Goal: Task Accomplishment & Management: Use online tool/utility

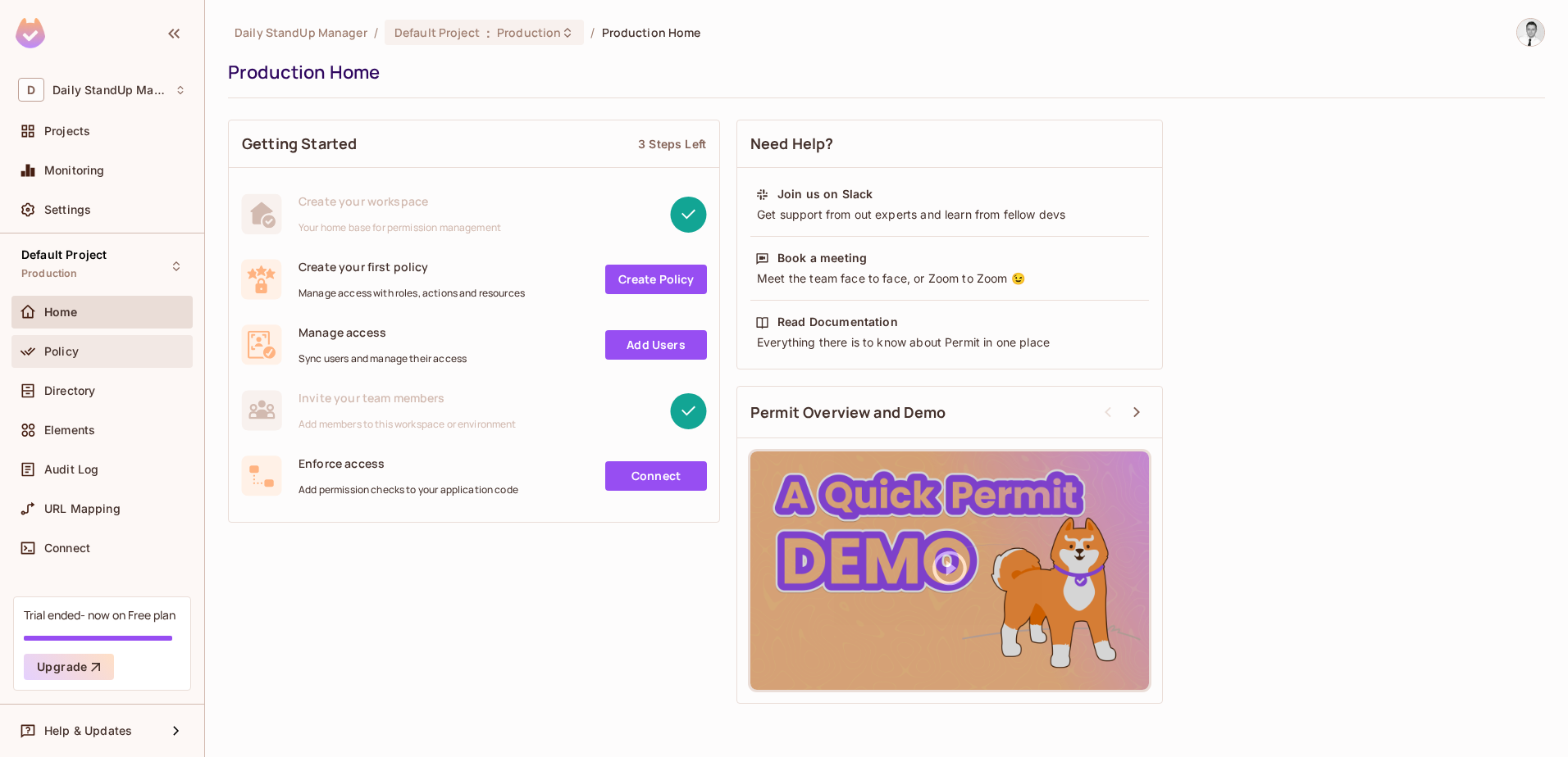
click at [81, 361] on div "Policy" at bounding box center [103, 351] width 169 height 19
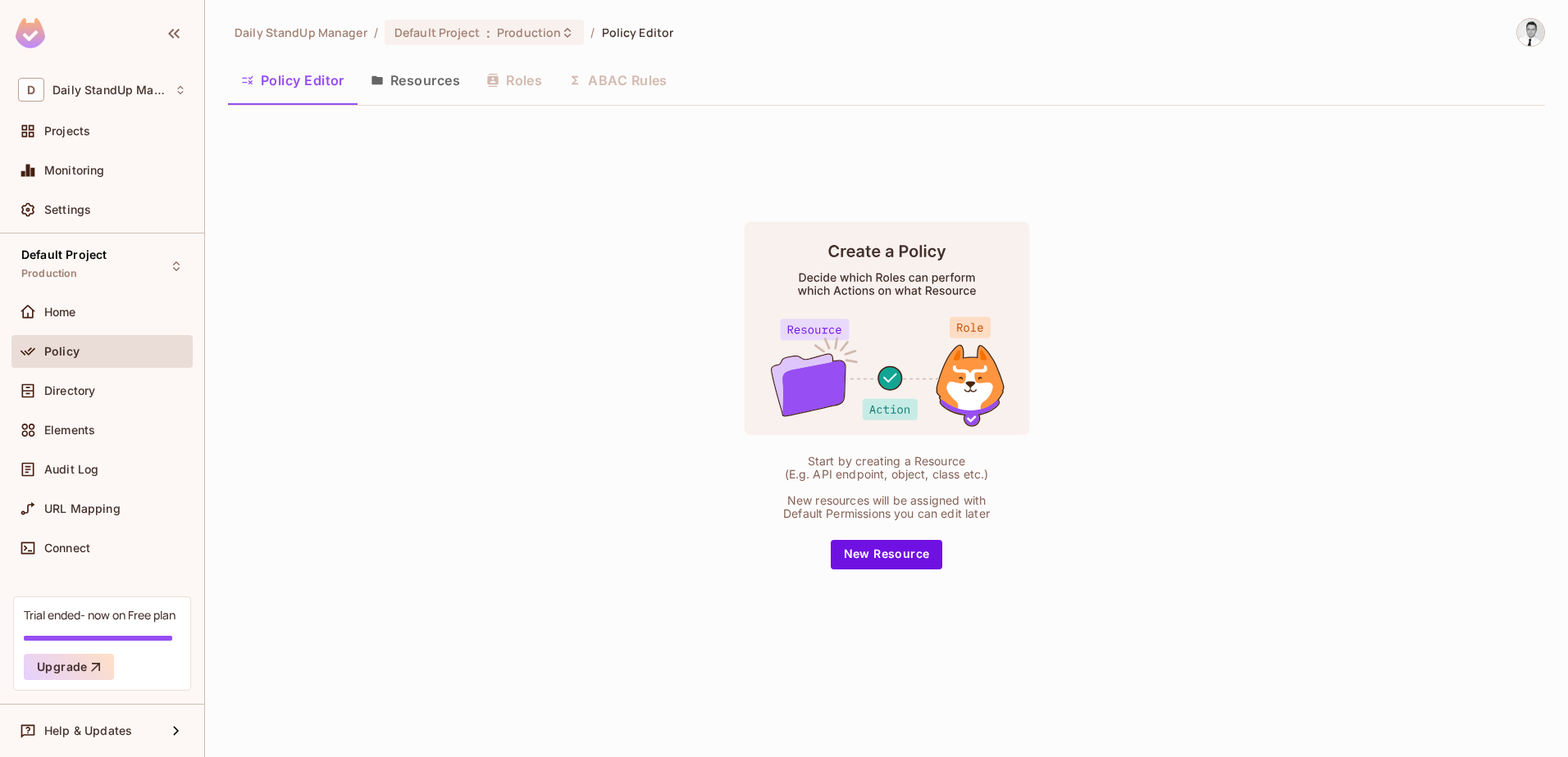
click at [422, 74] on button "Resources" at bounding box center [415, 80] width 115 height 41
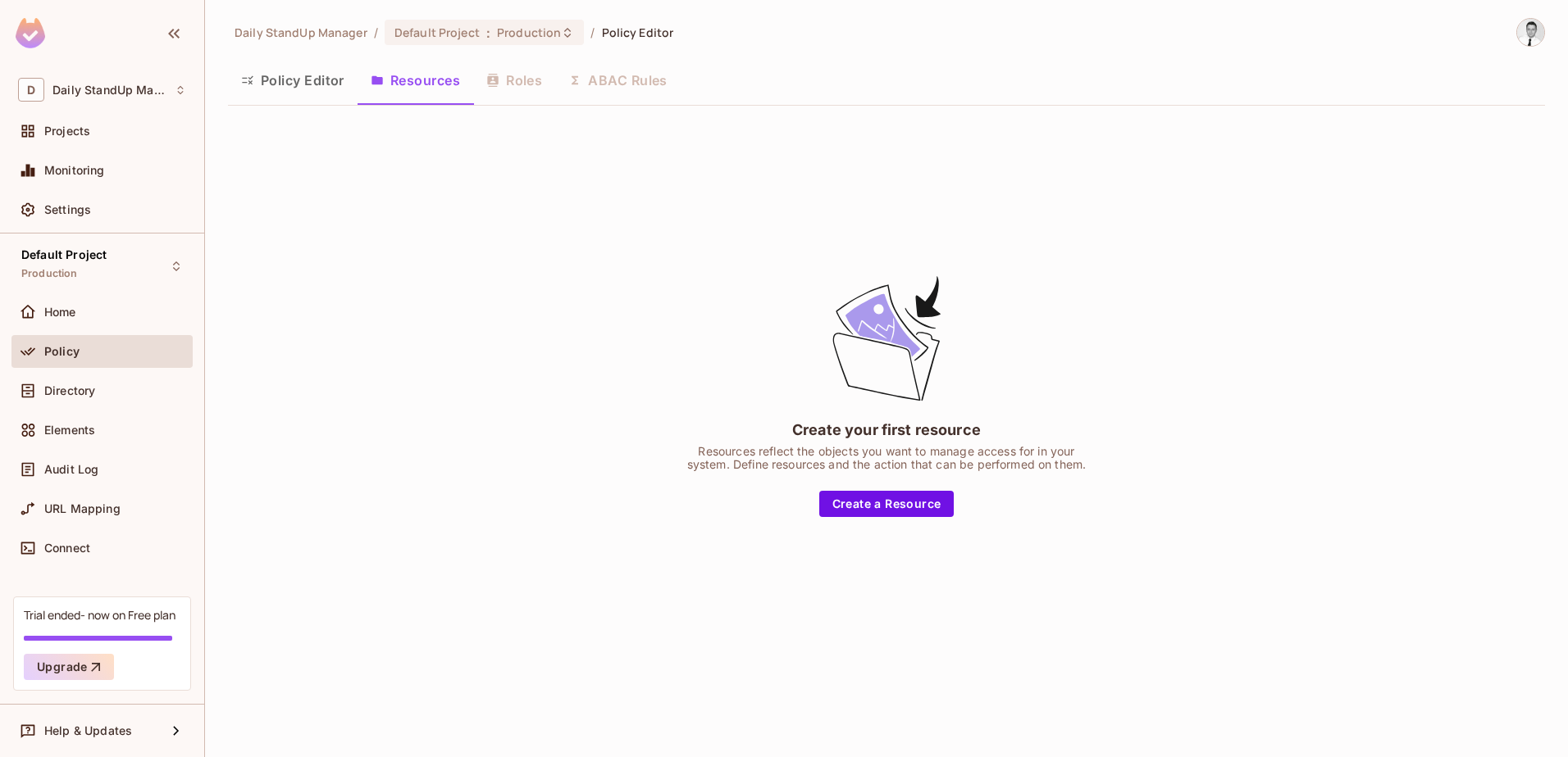
click at [338, 85] on button "Policy Editor" at bounding box center [292, 80] width 130 height 41
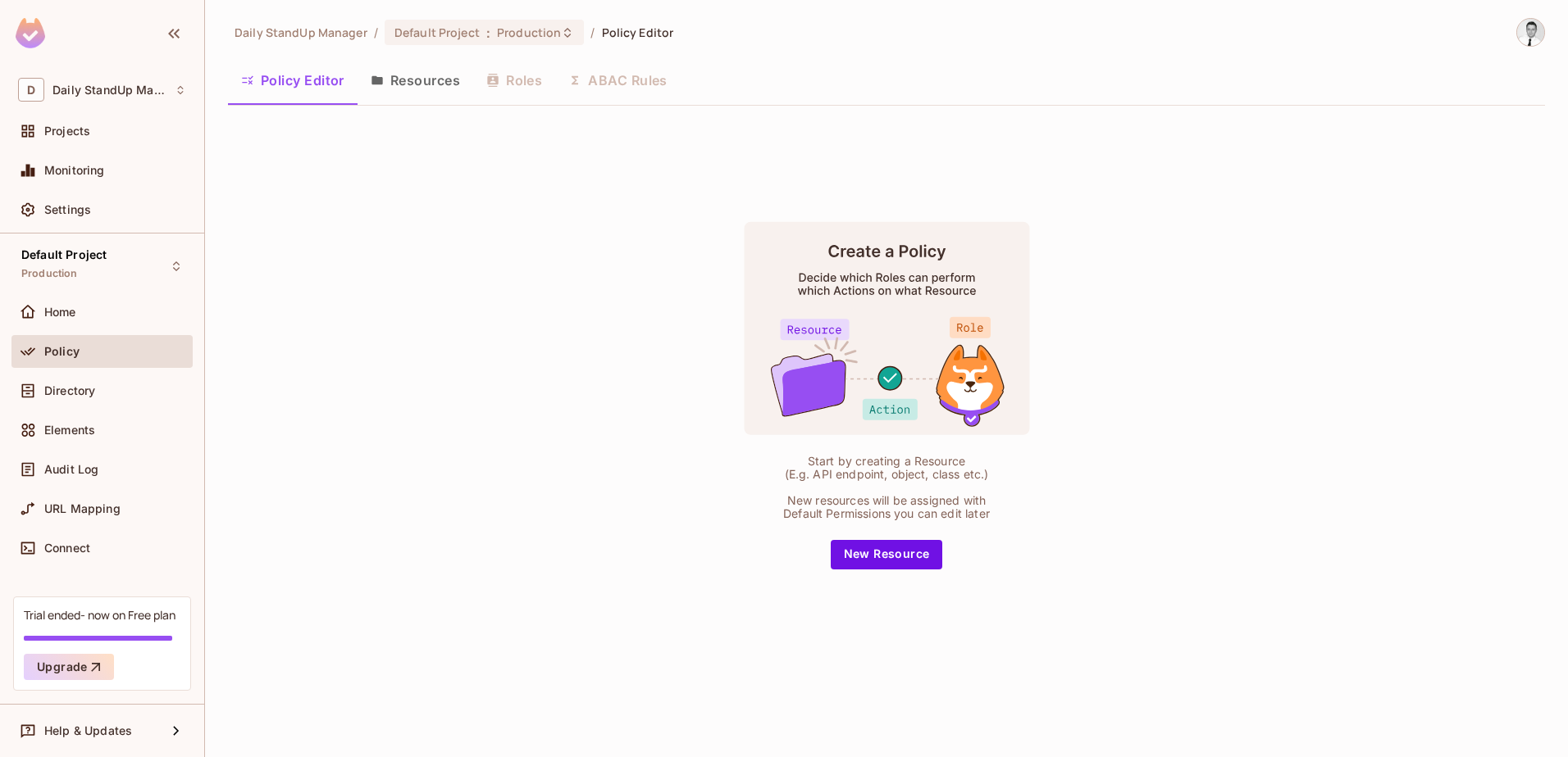
click at [1529, 24] on img at bounding box center [1530, 32] width 27 height 27
drag, startPoint x: 1203, startPoint y: 127, endPoint x: 1008, endPoint y: 118, distance: 195.2
click at [1202, 127] on div at bounding box center [784, 378] width 1568 height 757
click at [86, 74] on div "D Daily StandUp Manager" at bounding box center [102, 90] width 181 height 37
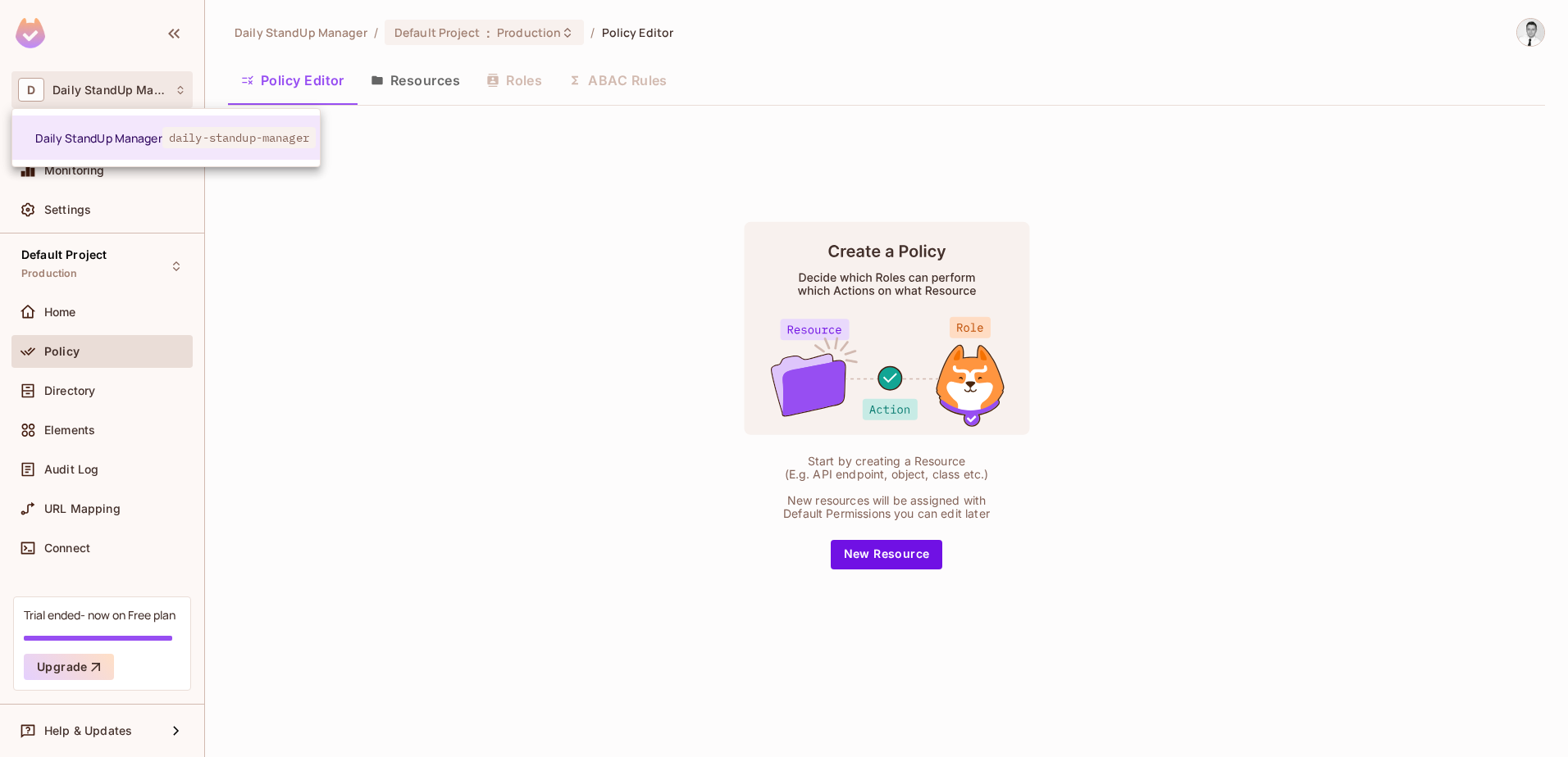
click at [600, 197] on div at bounding box center [784, 378] width 1568 height 757
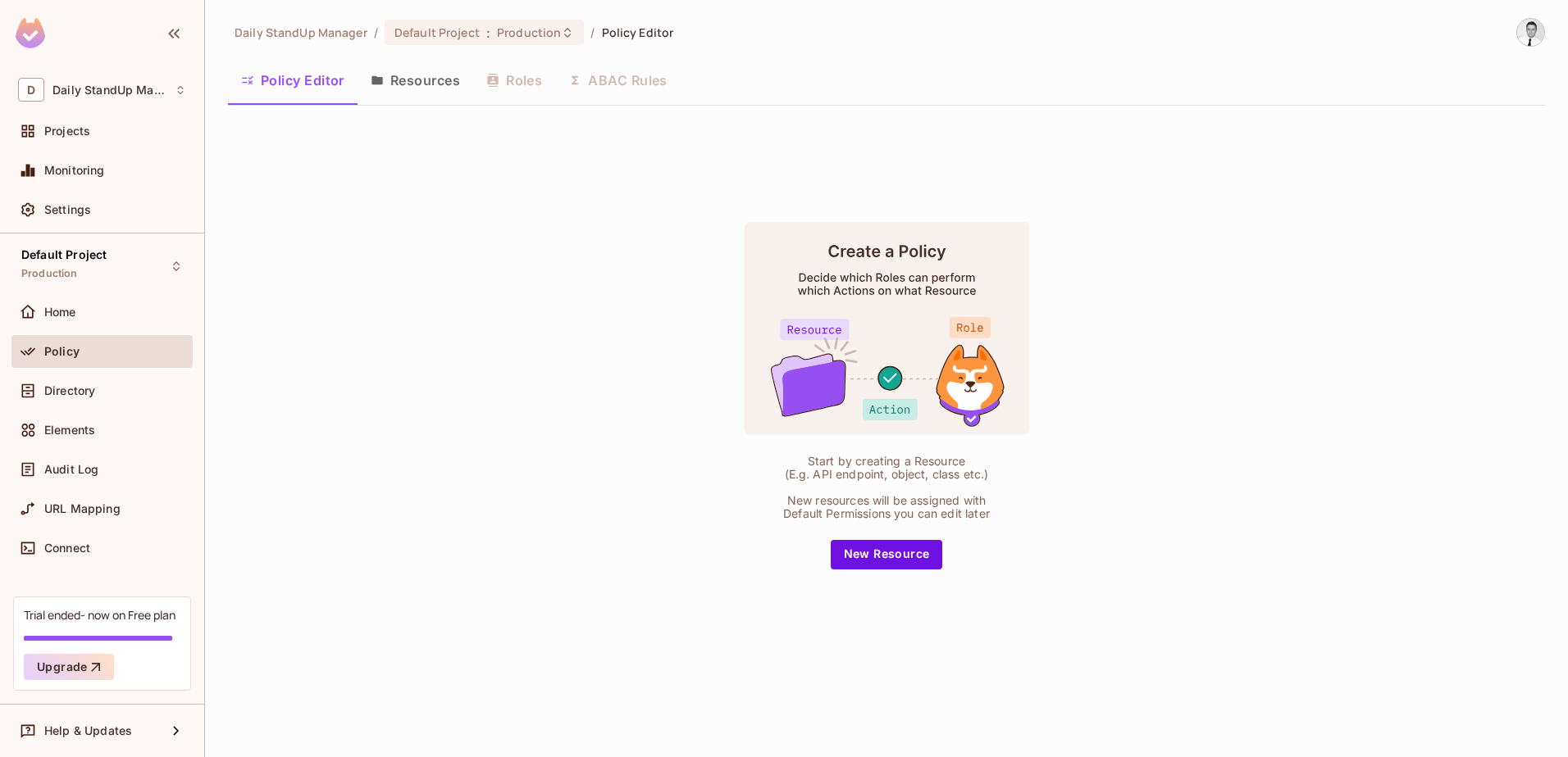
click at [467, 317] on div "Start by creating a Resource (E.g. API endpoint, object, class etc.) New resour…" at bounding box center [886, 395] width 1317 height 553
click at [443, 89] on button "Resources" at bounding box center [415, 80] width 115 height 41
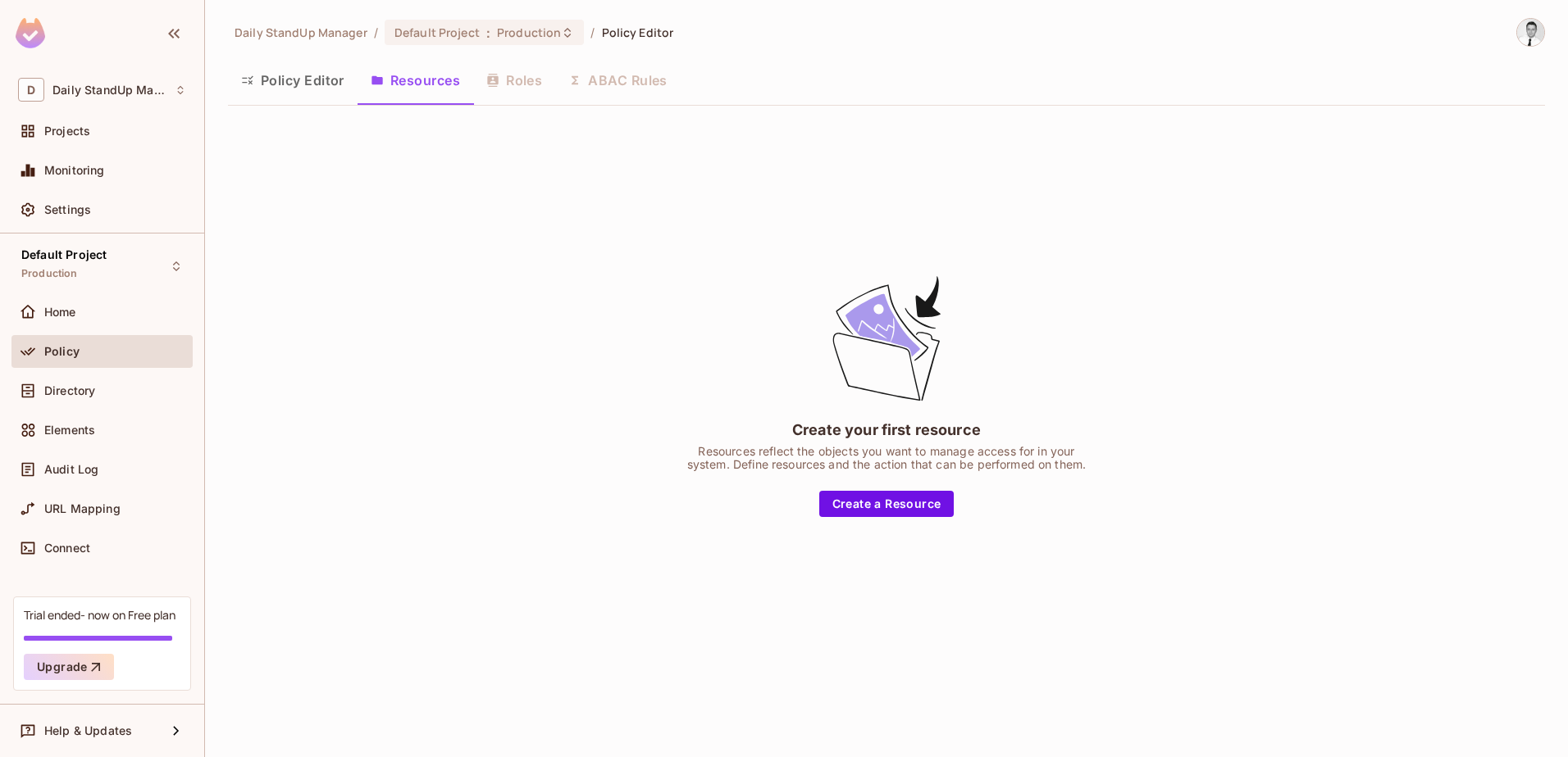
click at [512, 84] on div "Policy Editor Resources Roles ABAC Rules" at bounding box center [886, 80] width 1317 height 41
drag, startPoint x: 607, startPoint y: 84, endPoint x: 475, endPoint y: 89, distance: 132.1
click at [607, 84] on div "Policy Editor Resources Roles ABAC Rules" at bounding box center [886, 80] width 1317 height 41
click at [320, 89] on button "Policy Editor" at bounding box center [292, 80] width 130 height 41
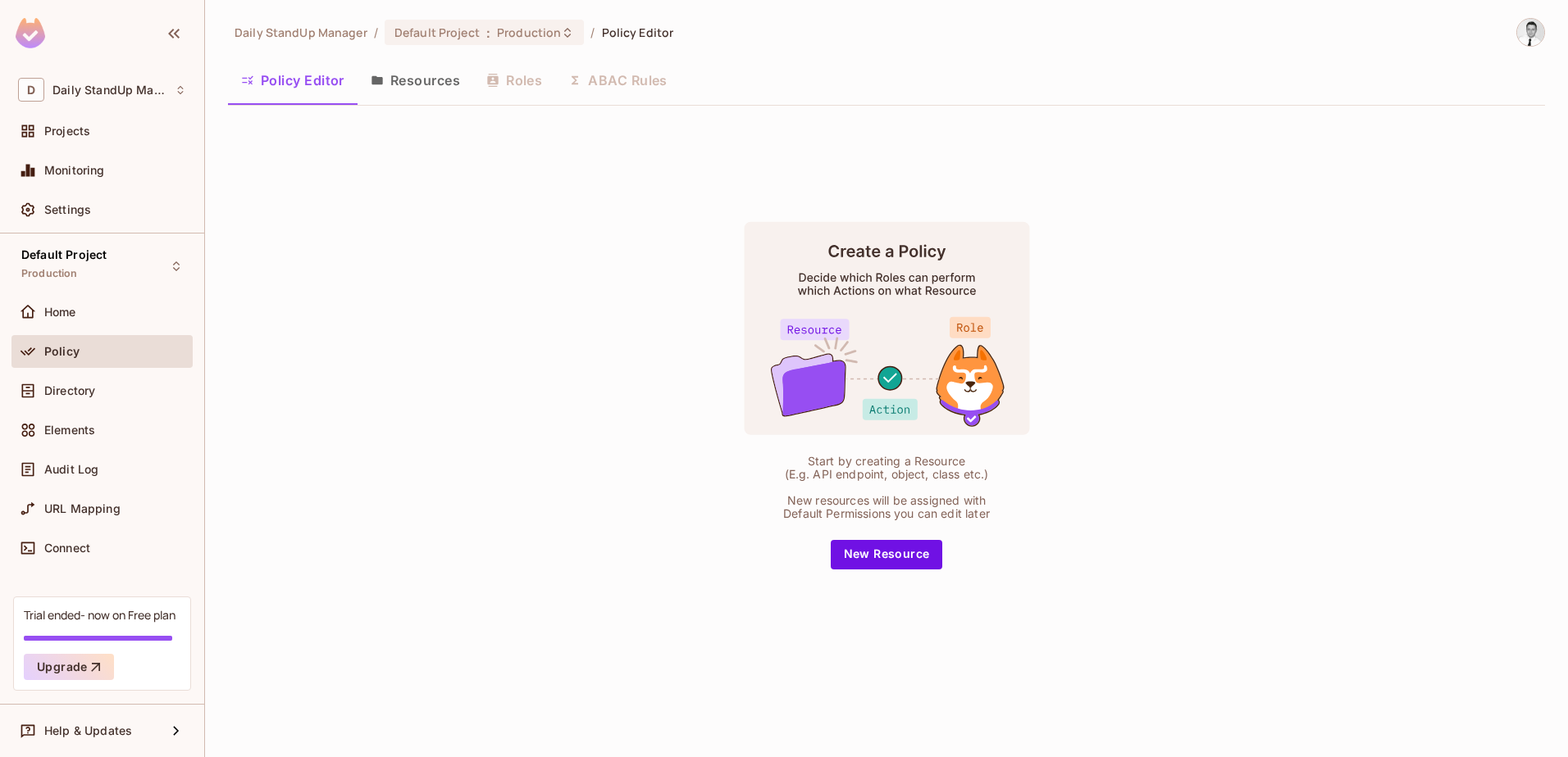
click at [1337, 390] on div "Start by creating a Resource (E.g. API endpoint, object, class etc.) New resour…" at bounding box center [886, 395] width 1317 height 553
click at [81, 209] on span "Settings" at bounding box center [68, 210] width 46 height 14
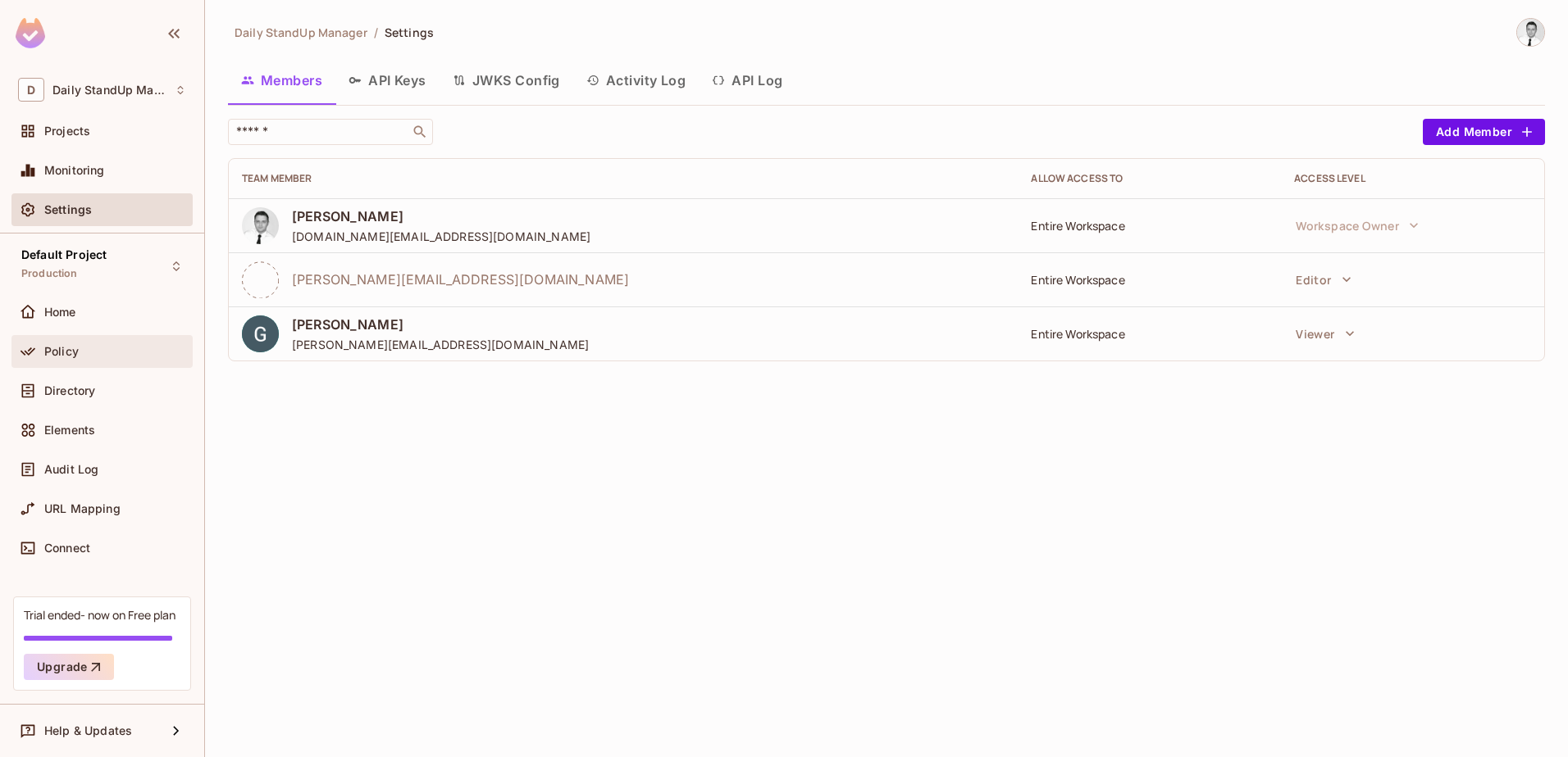
click at [99, 360] on div "Policy" at bounding box center [103, 351] width 169 height 19
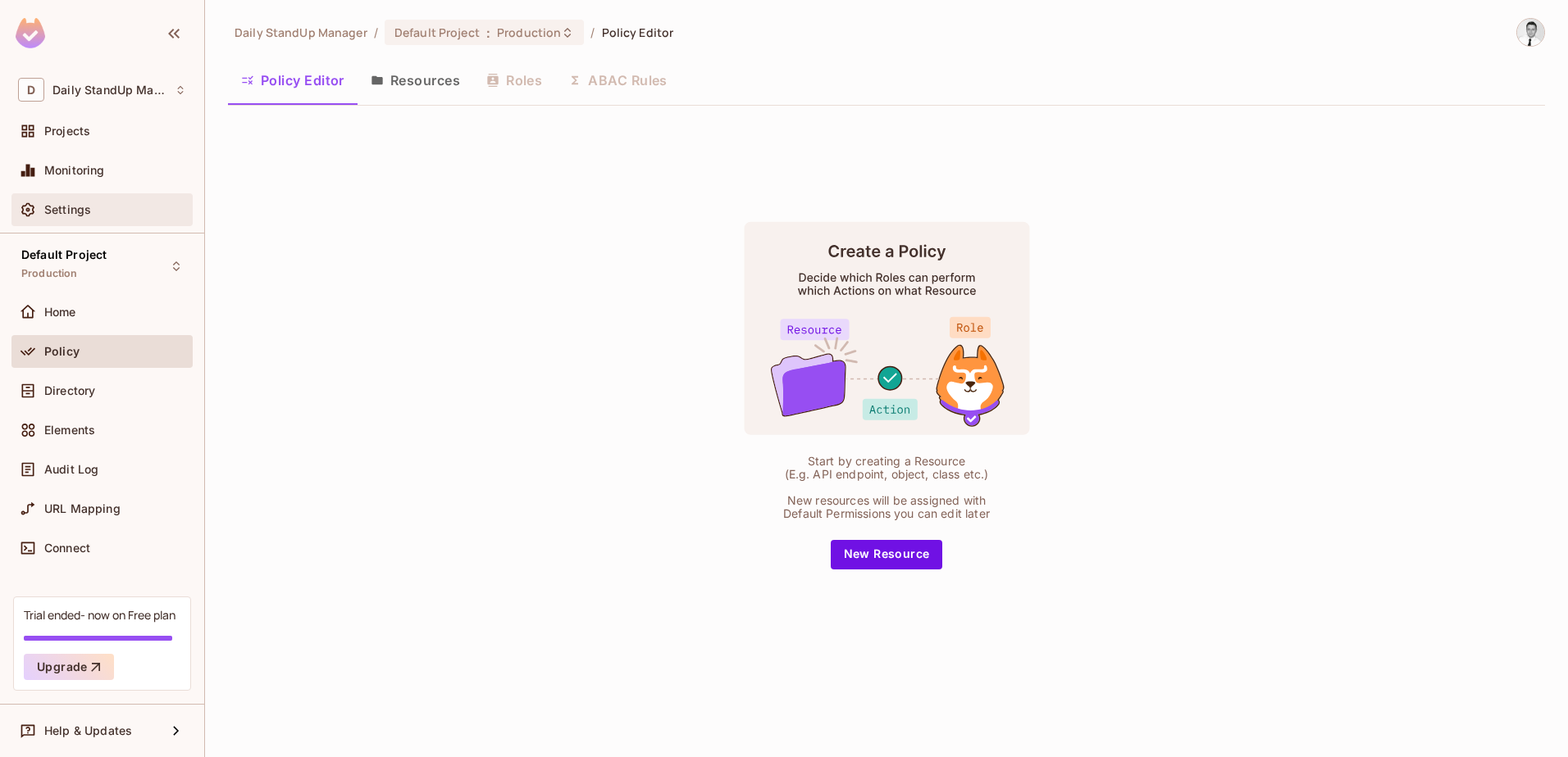
click at [94, 211] on div "Settings" at bounding box center [115, 210] width 141 height 14
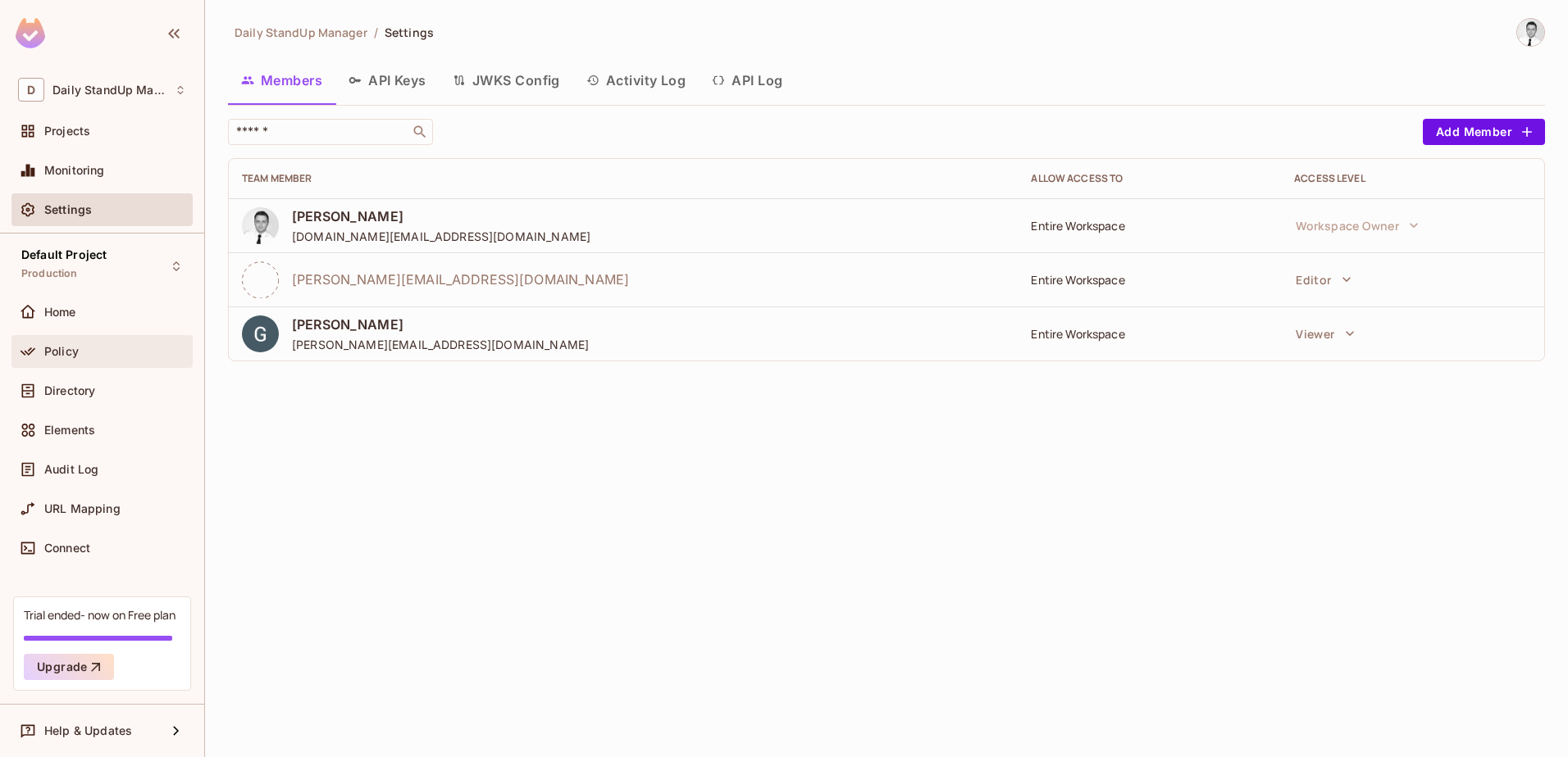
click at [81, 354] on div "Policy" at bounding box center [115, 351] width 141 height 14
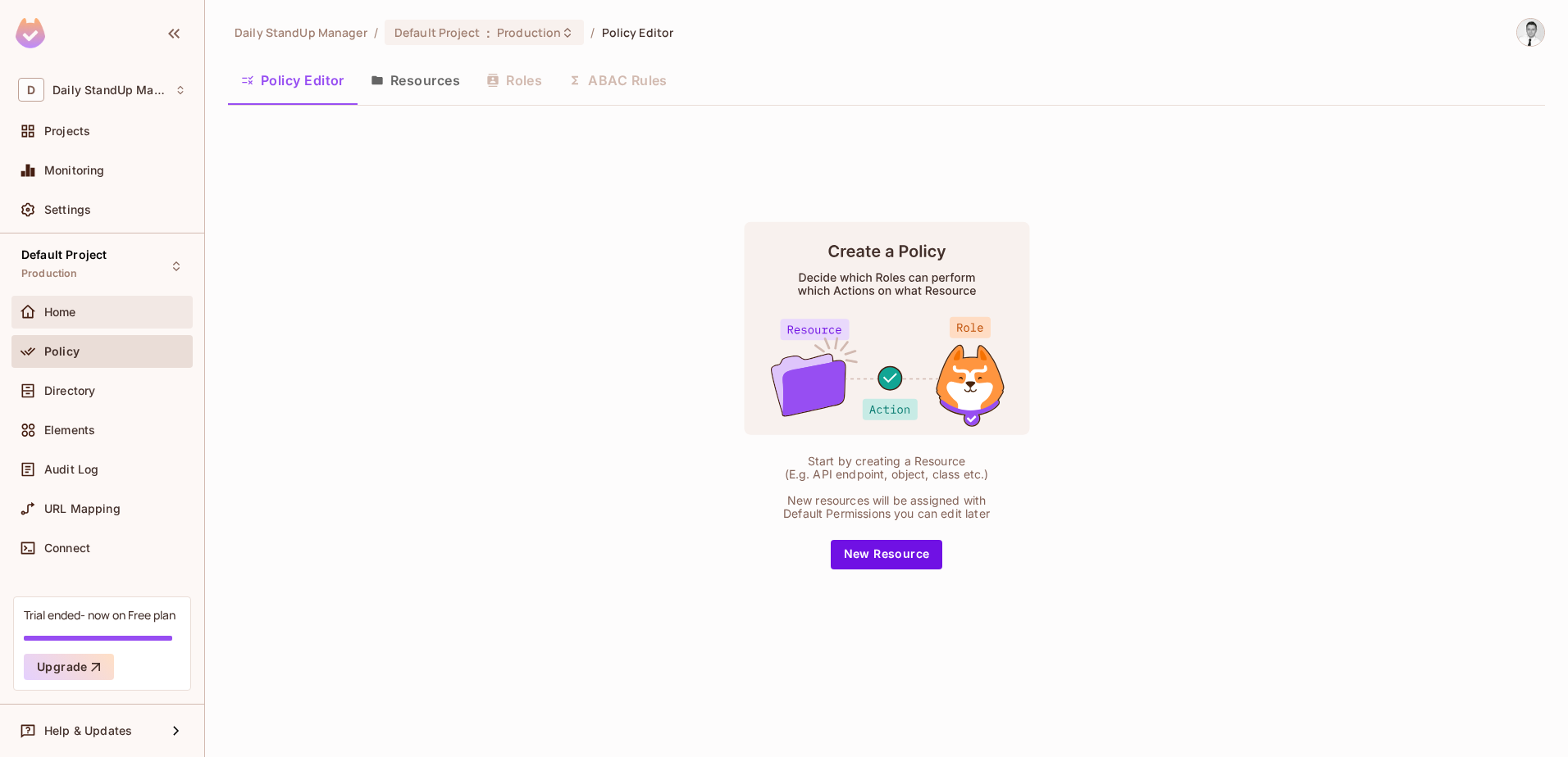
click at [83, 312] on div "Home" at bounding box center [115, 313] width 141 height 14
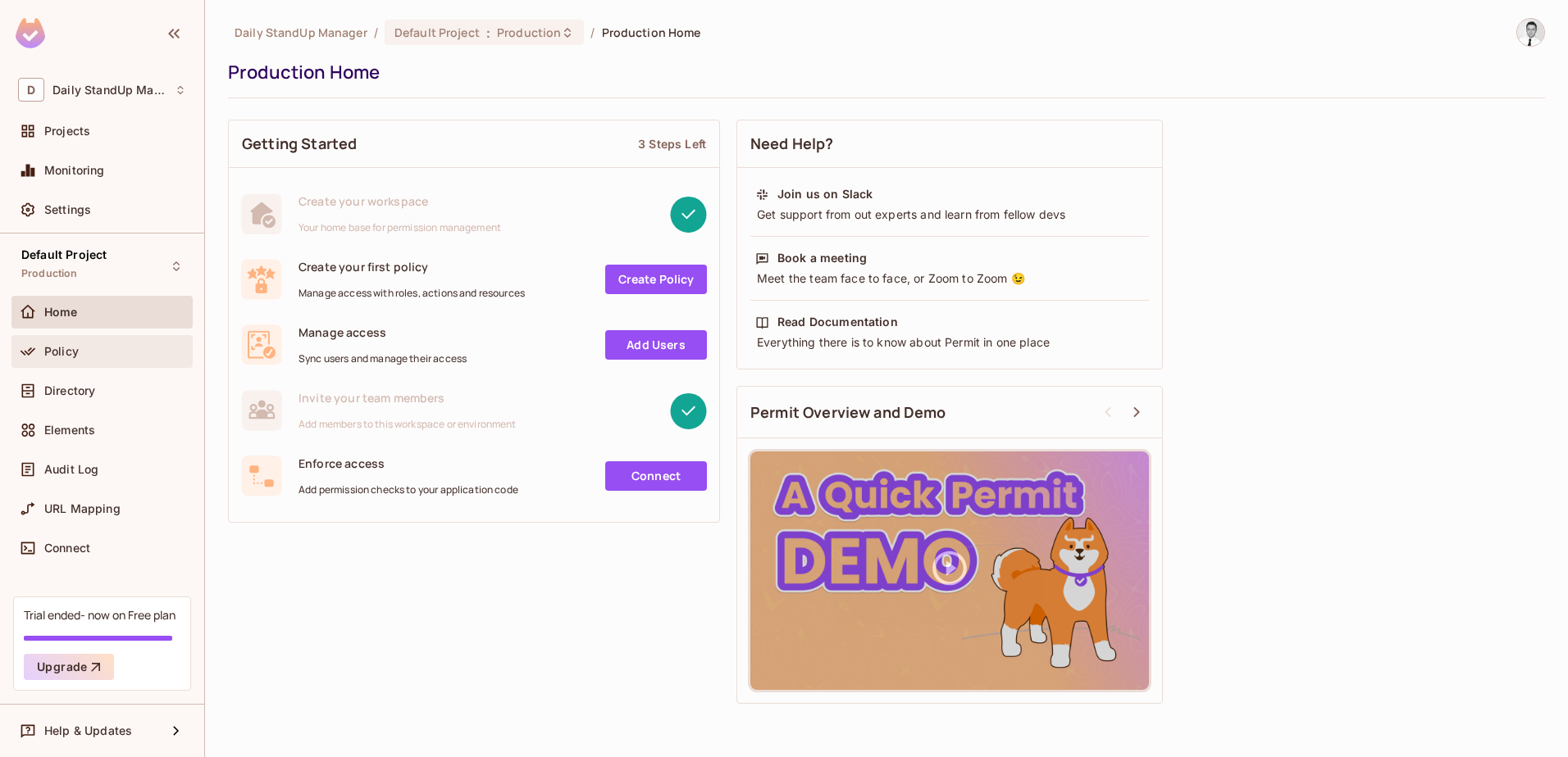
click at [77, 366] on div "Policy" at bounding box center [102, 351] width 181 height 33
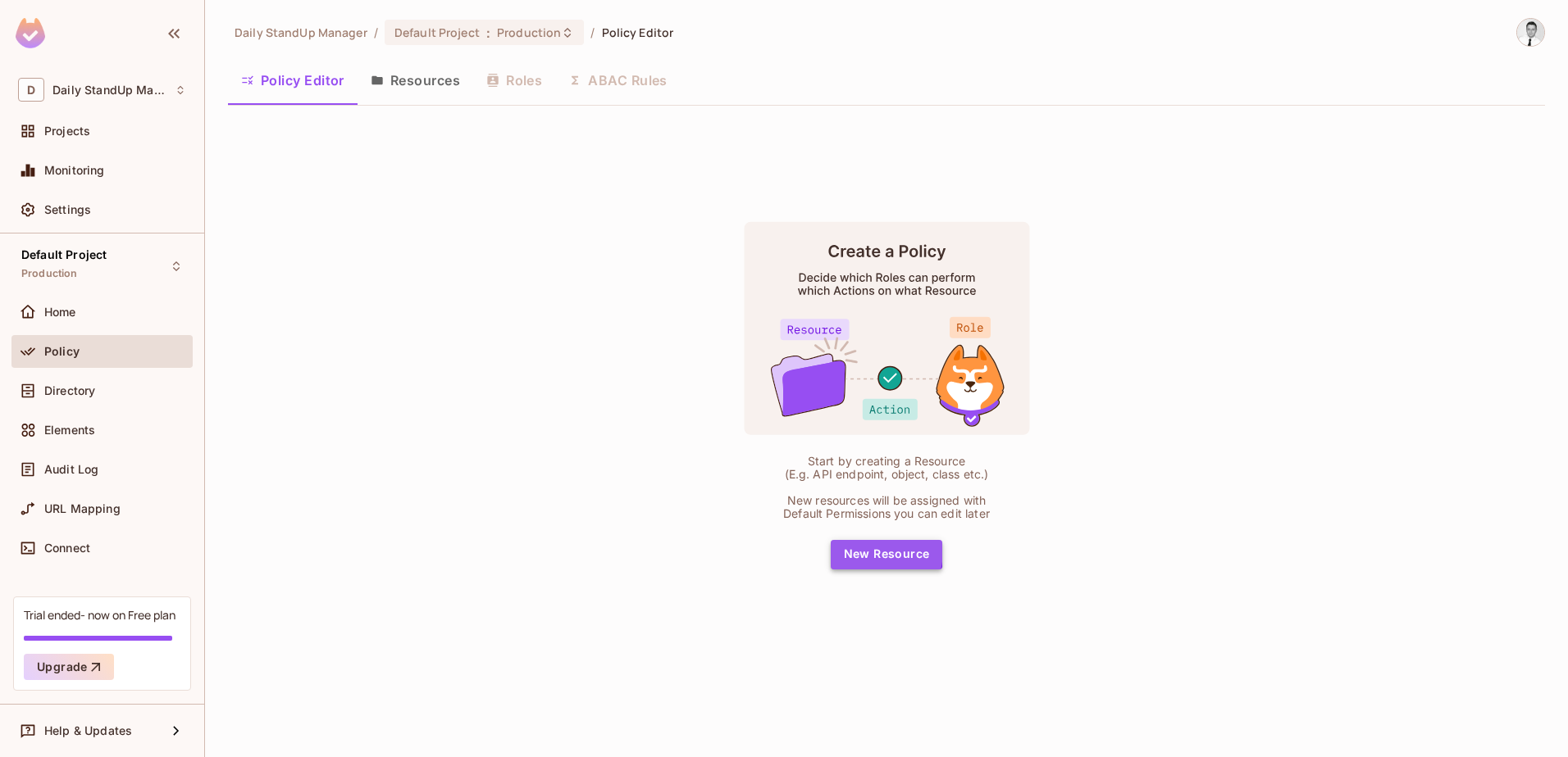
click at [861, 550] on button "New Resource" at bounding box center [887, 555] width 112 height 29
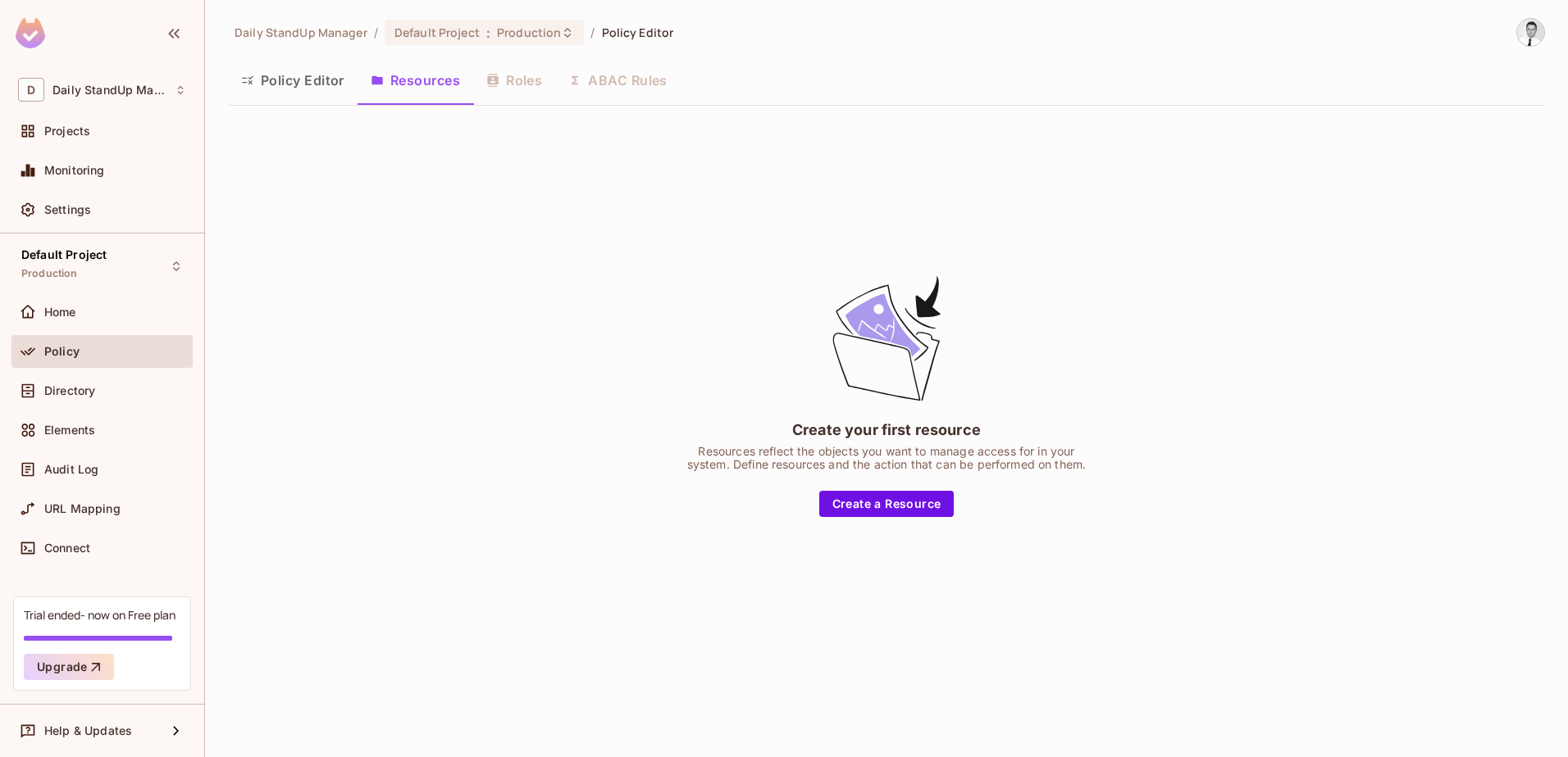
click at [272, 68] on button "Policy Editor" at bounding box center [292, 80] width 130 height 41
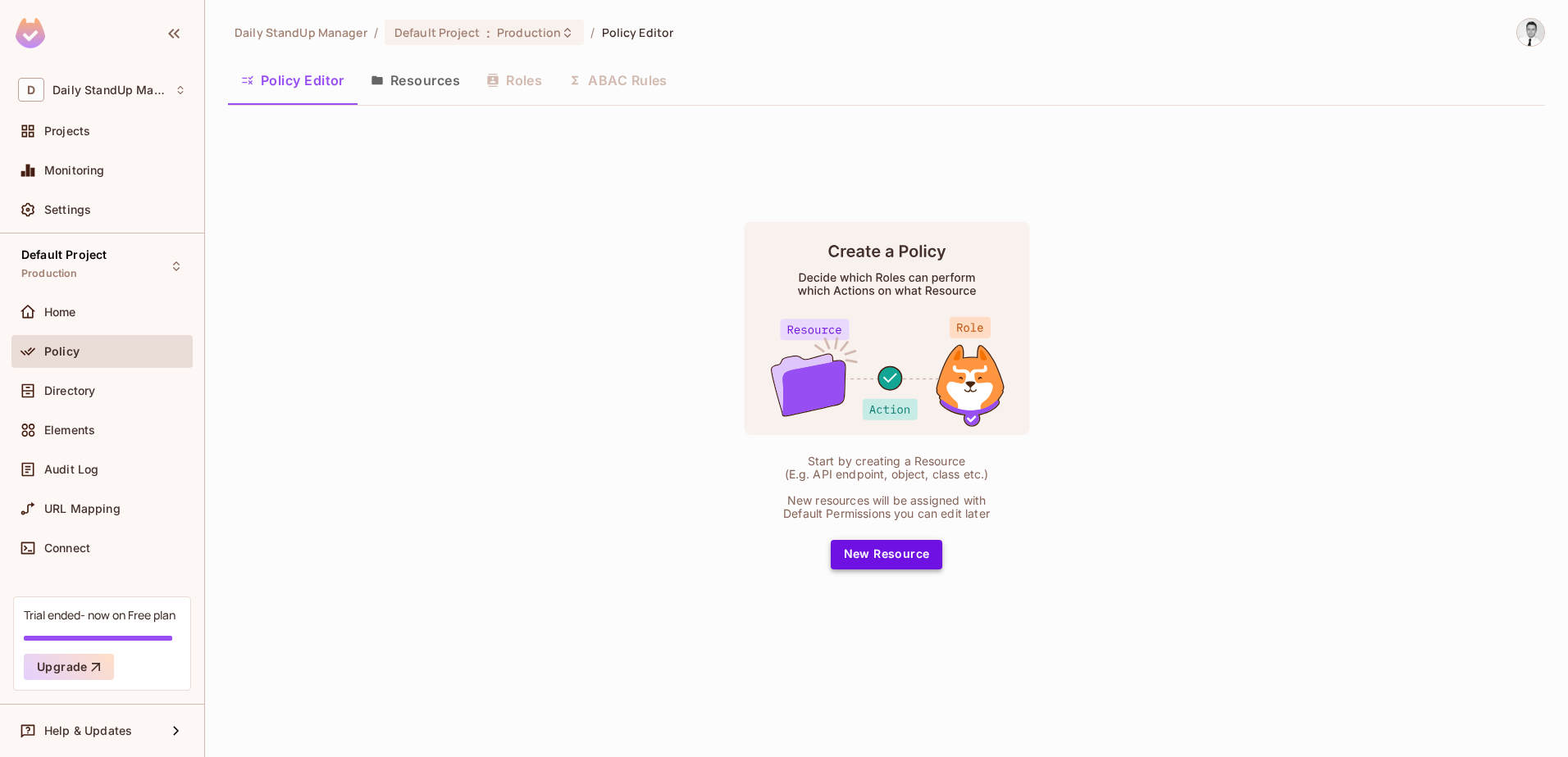
click at [875, 558] on button "New Resource" at bounding box center [887, 555] width 112 height 29
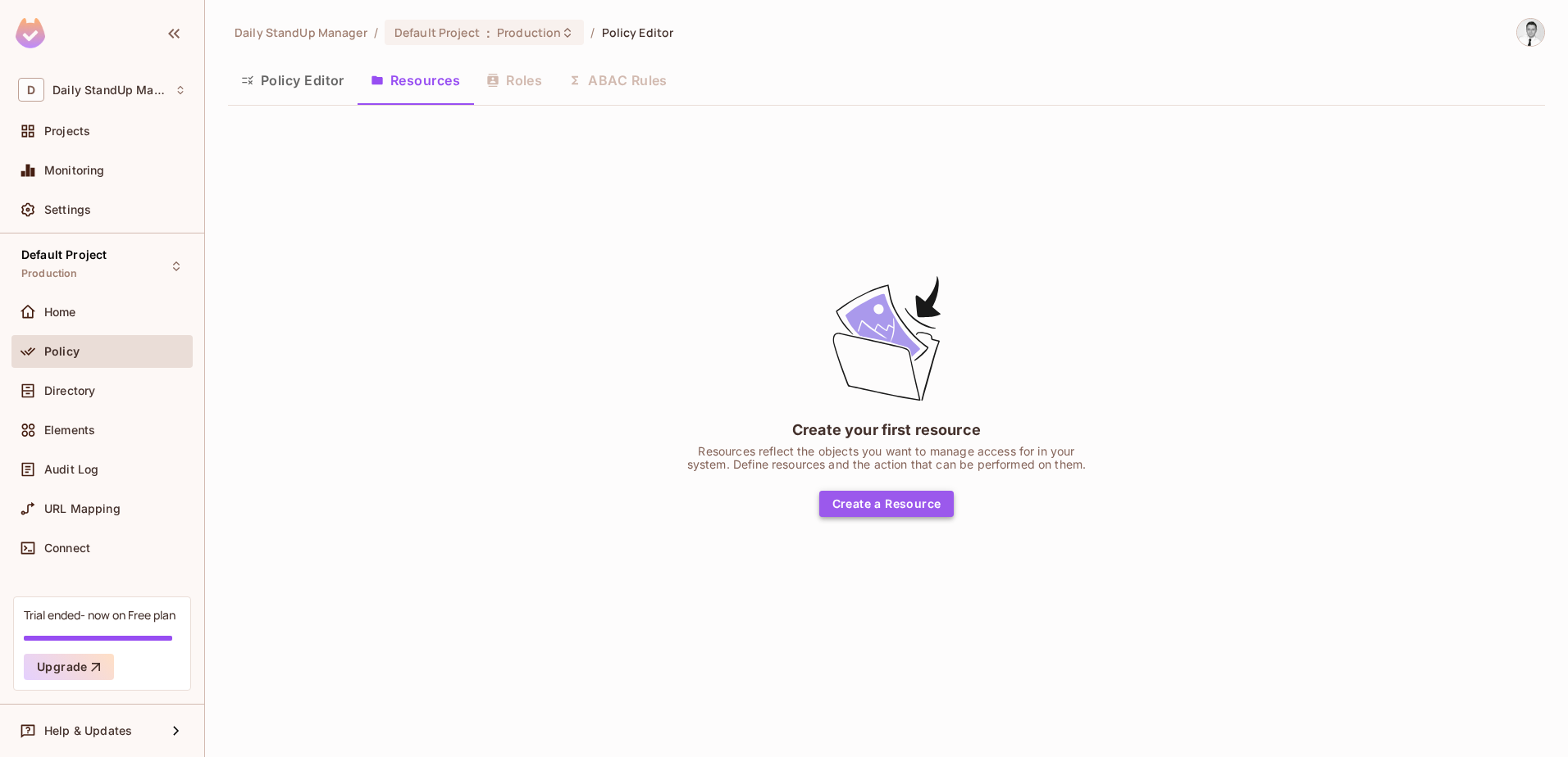
click at [896, 510] on button "Create a Resource" at bounding box center [887, 503] width 136 height 26
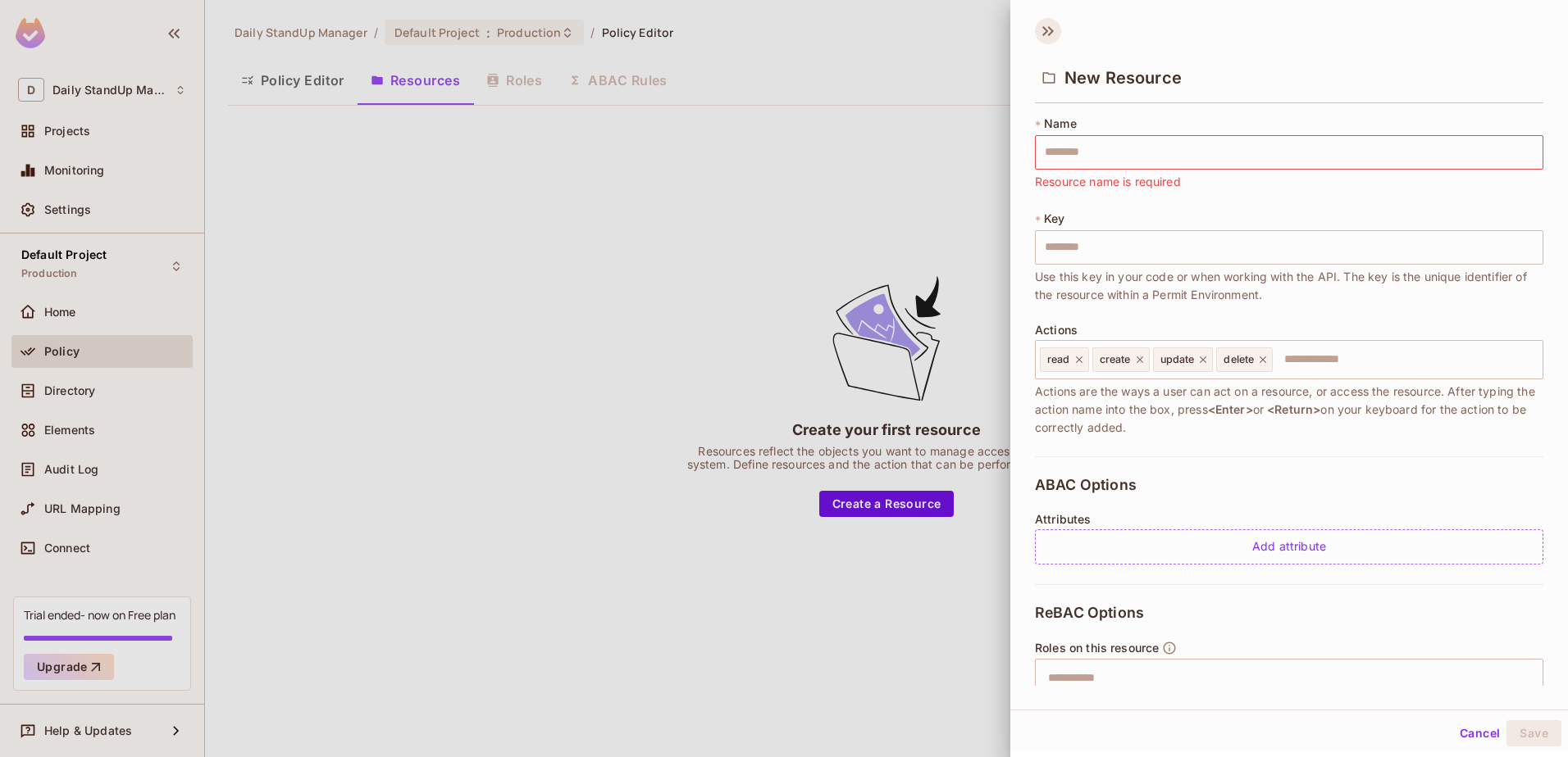
click at [1046, 25] on icon at bounding box center [1048, 31] width 26 height 26
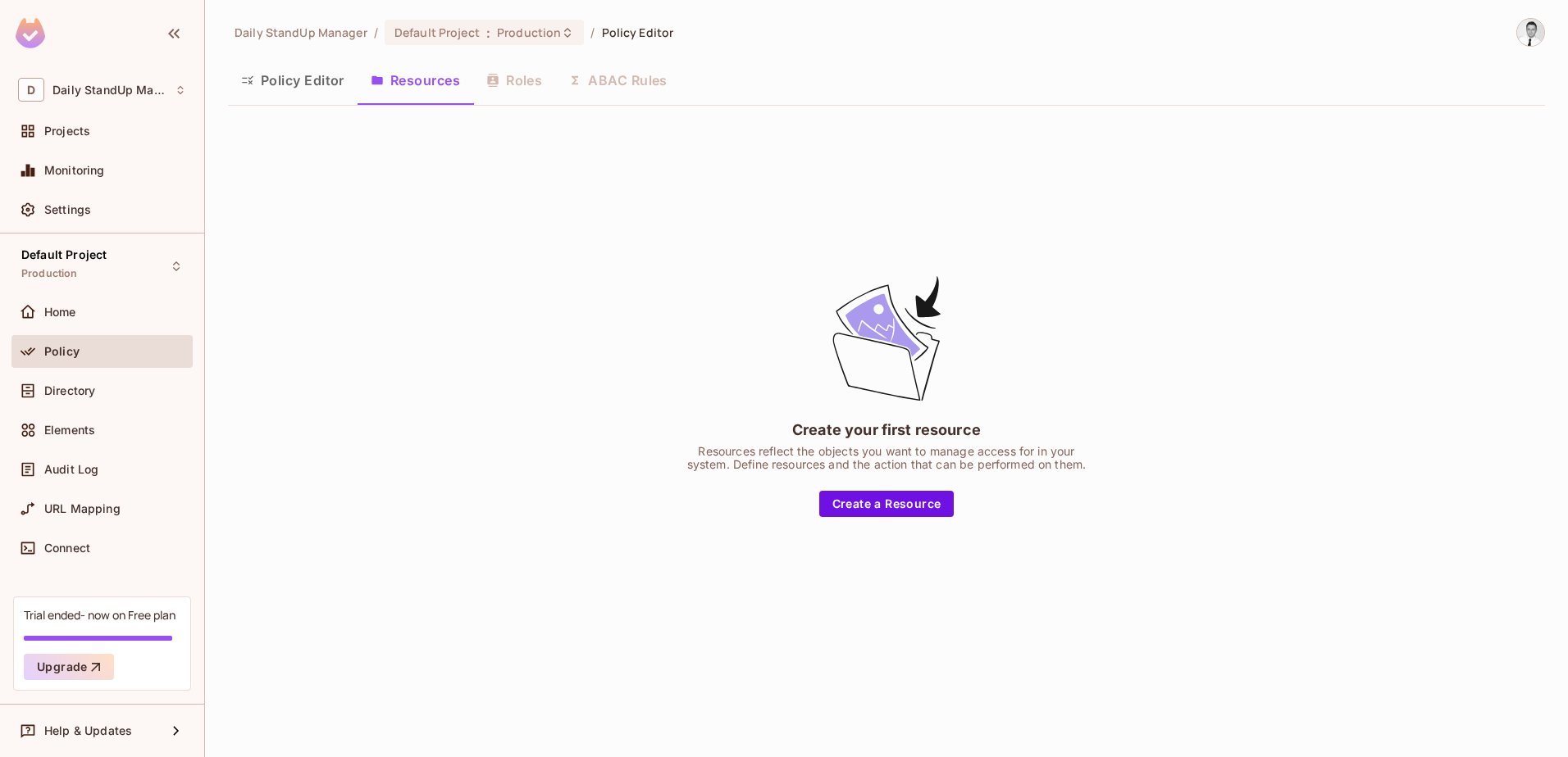
click at [306, 73] on button "Policy Editor" at bounding box center [292, 80] width 130 height 41
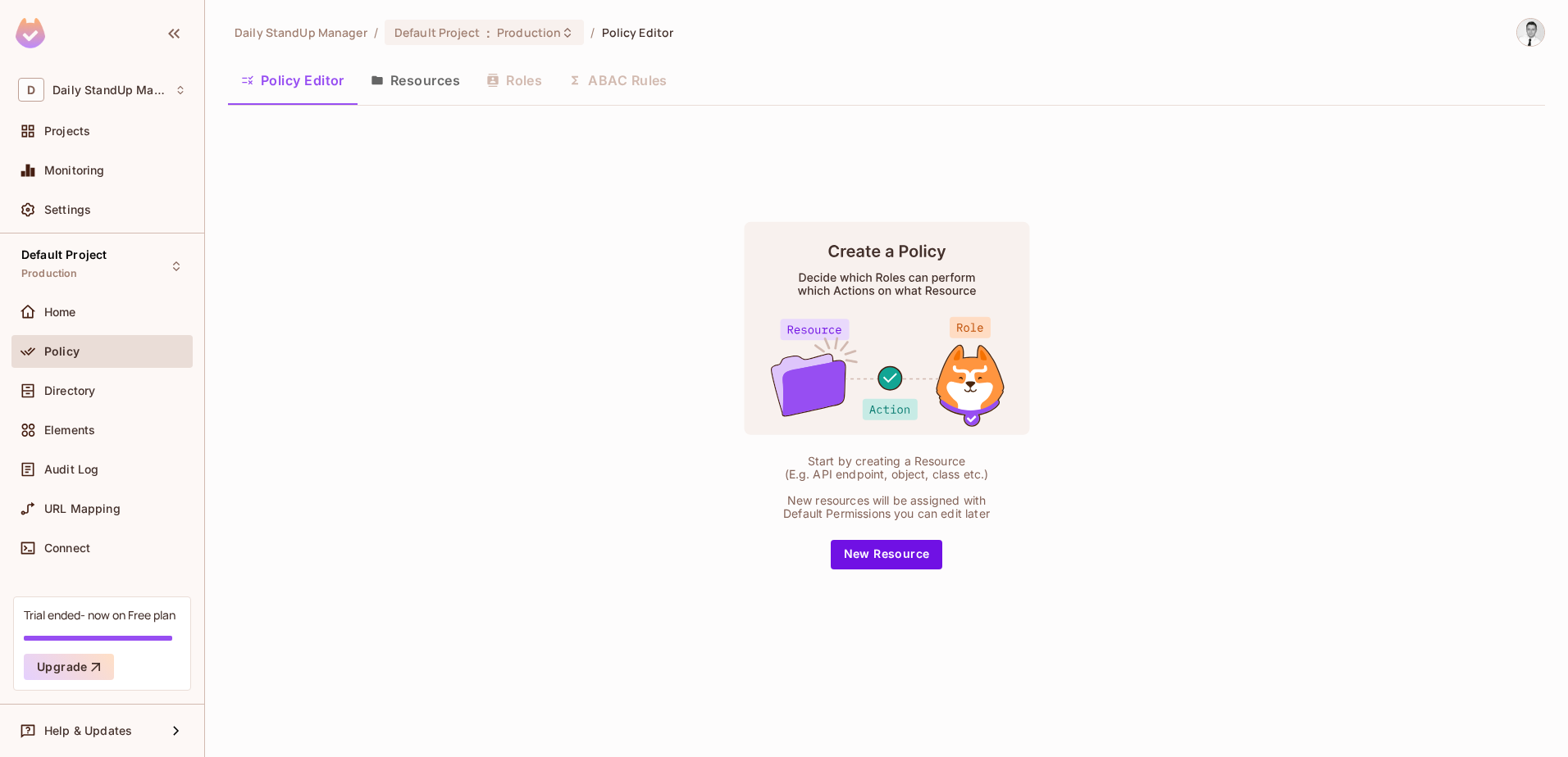
click at [431, 79] on button "Resources" at bounding box center [415, 80] width 115 height 41
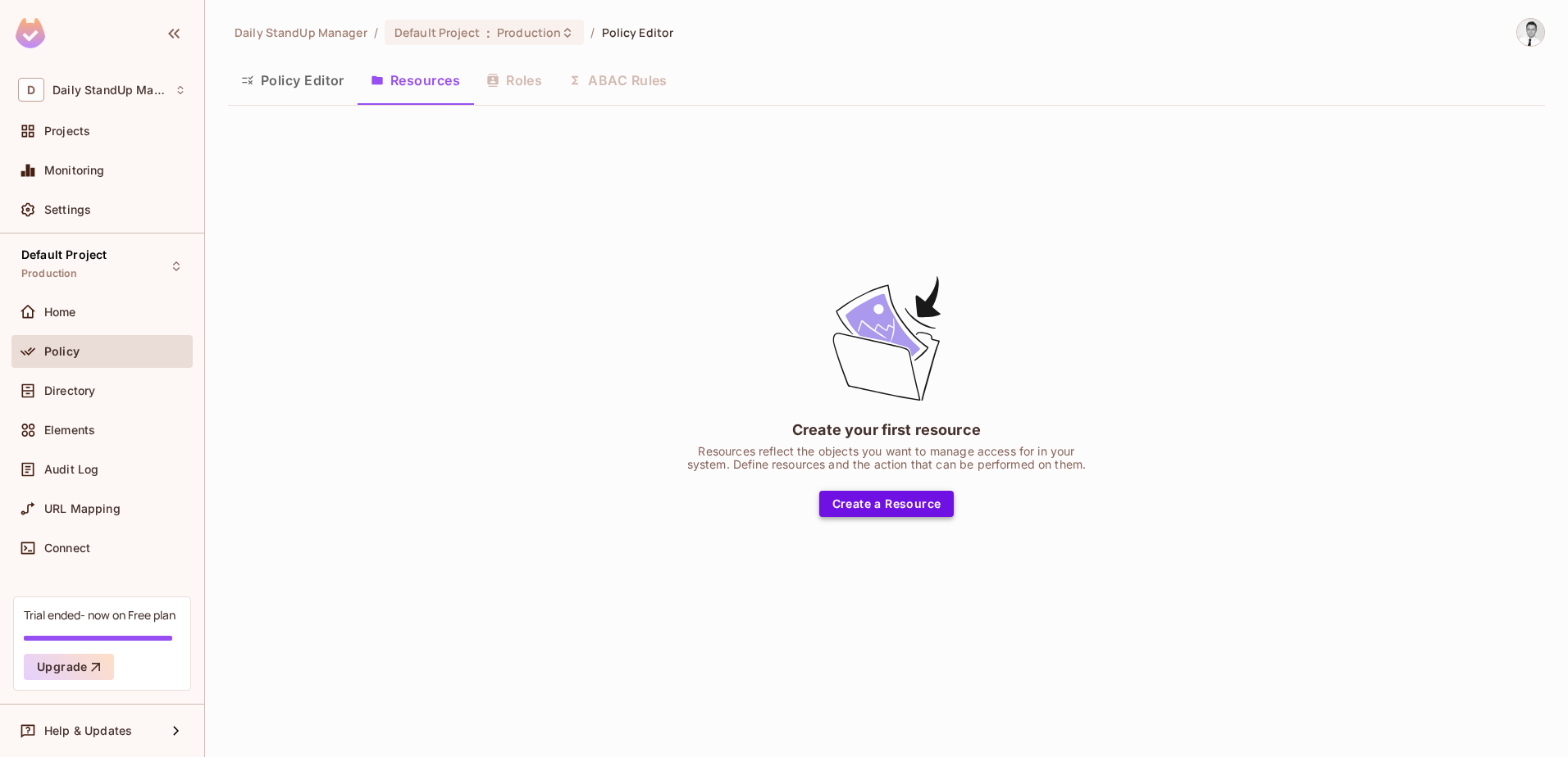
click at [896, 505] on button "Create a Resource" at bounding box center [887, 503] width 136 height 26
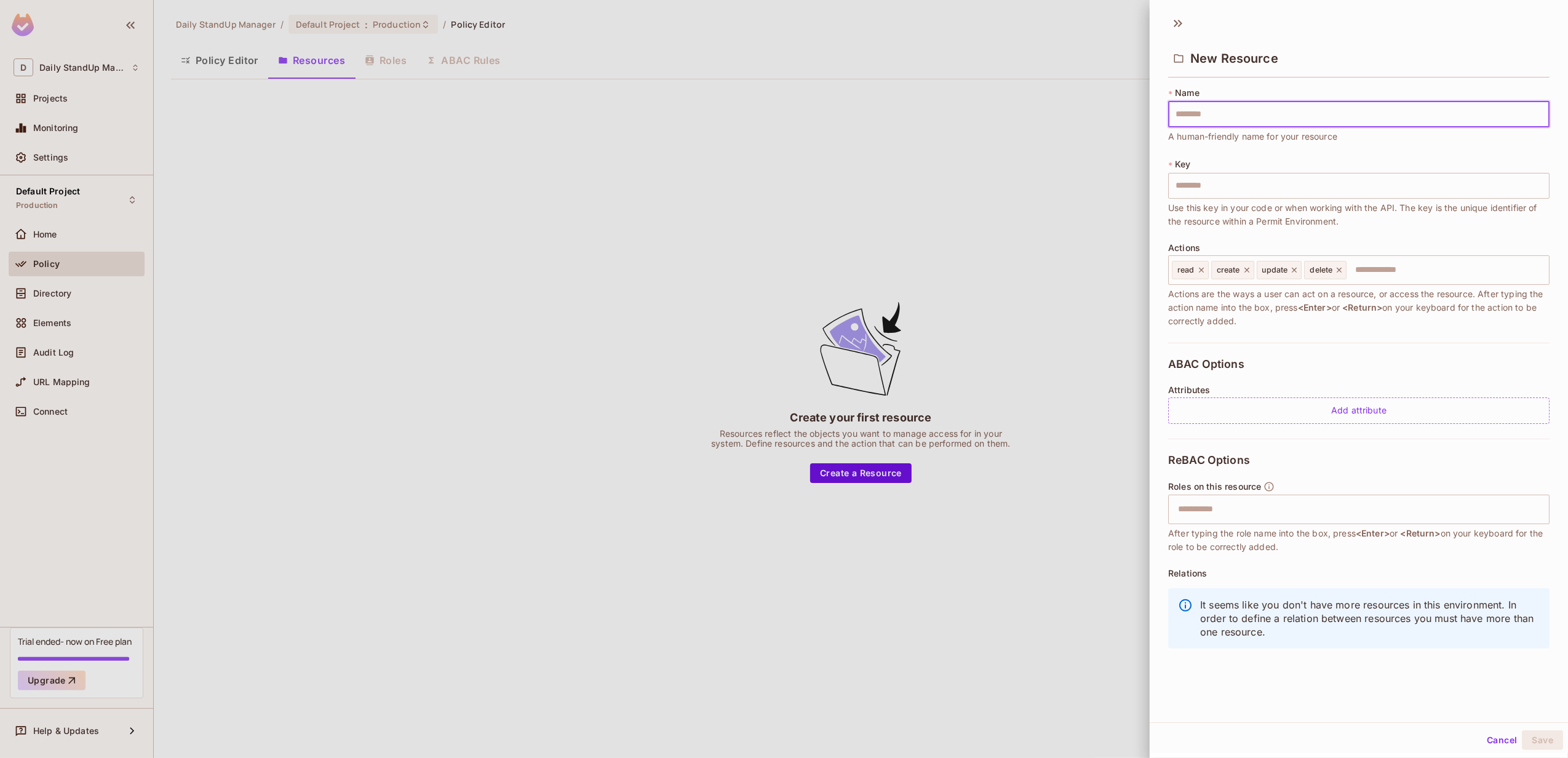
click at [903, 206] on div at bounding box center [784, 379] width 1568 height 758
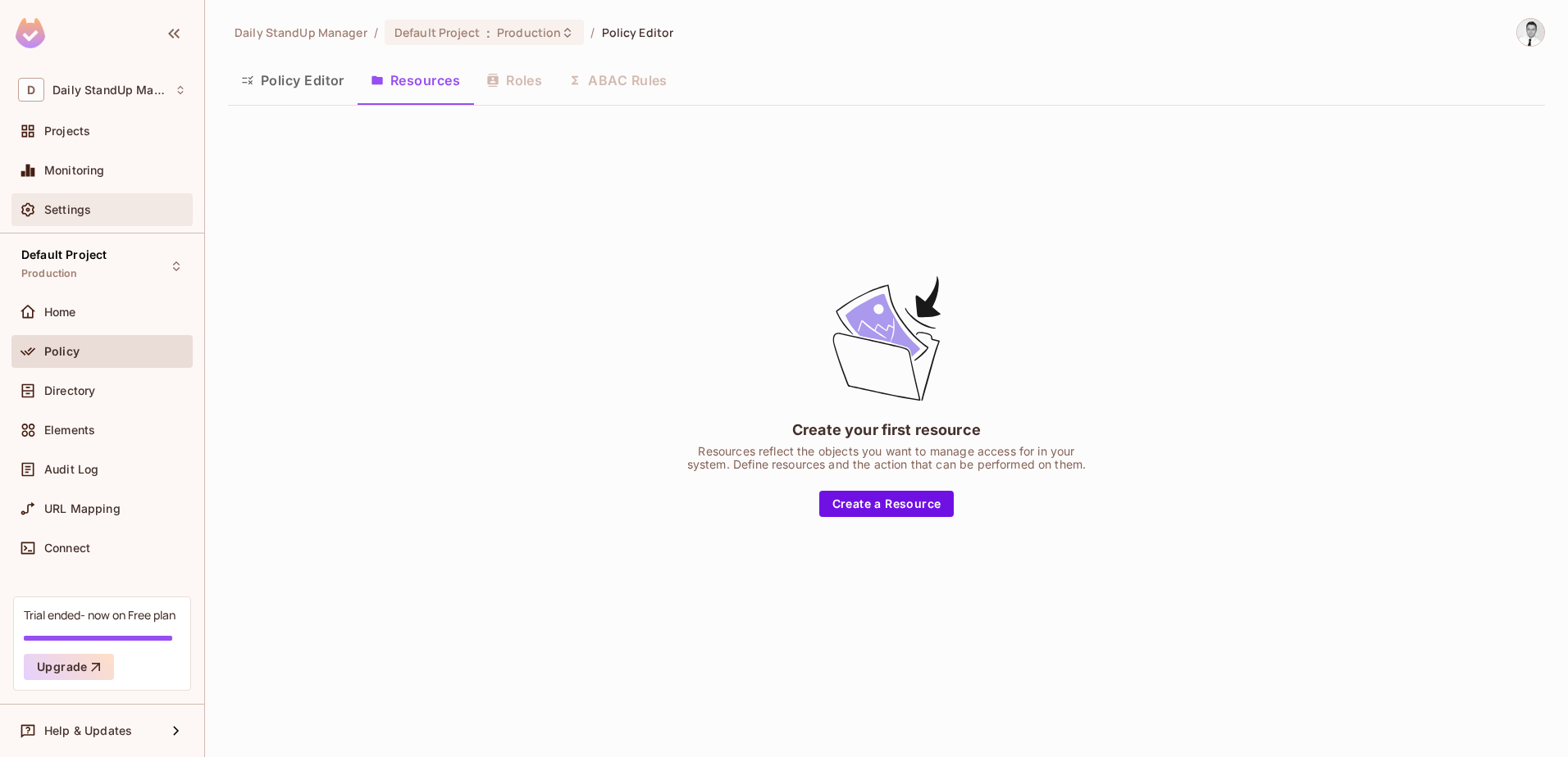
click at [126, 219] on div "Settings" at bounding box center [103, 210] width 169 height 19
click at [83, 222] on div "Settings" at bounding box center [102, 210] width 181 height 33
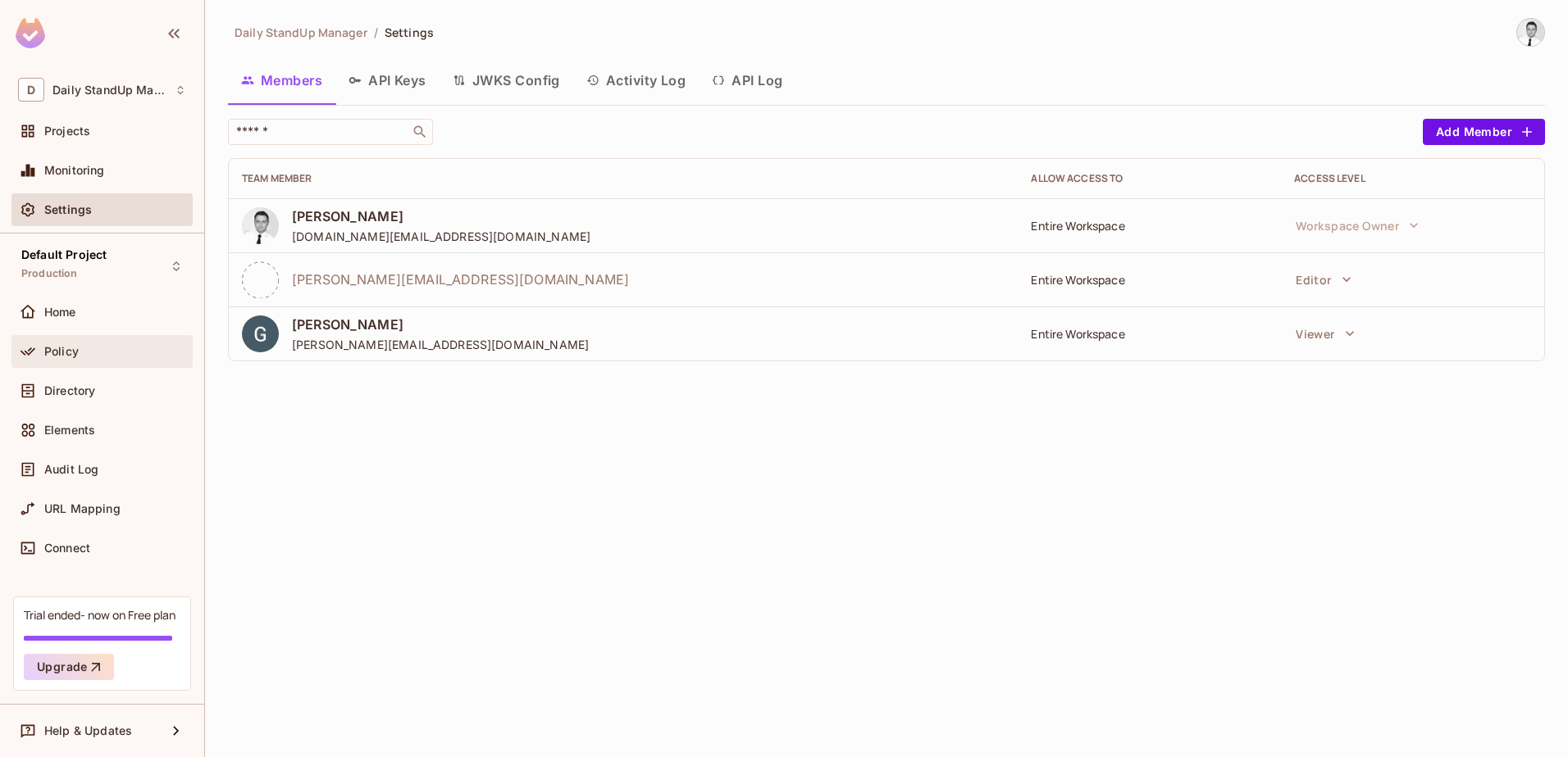
click at [56, 355] on span "Policy" at bounding box center [62, 351] width 35 height 14
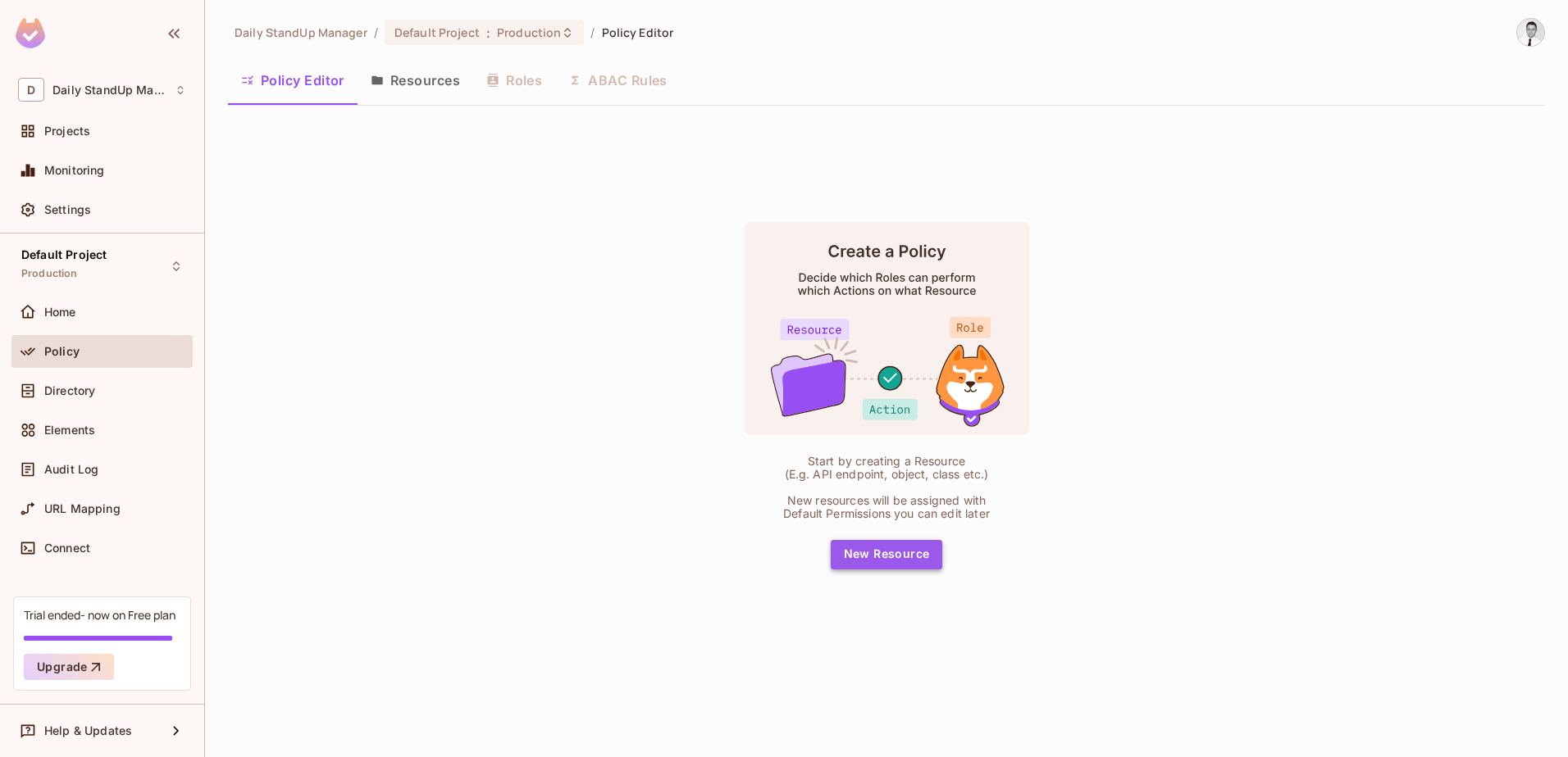
click at [896, 550] on button "New Resource" at bounding box center [887, 555] width 112 height 29
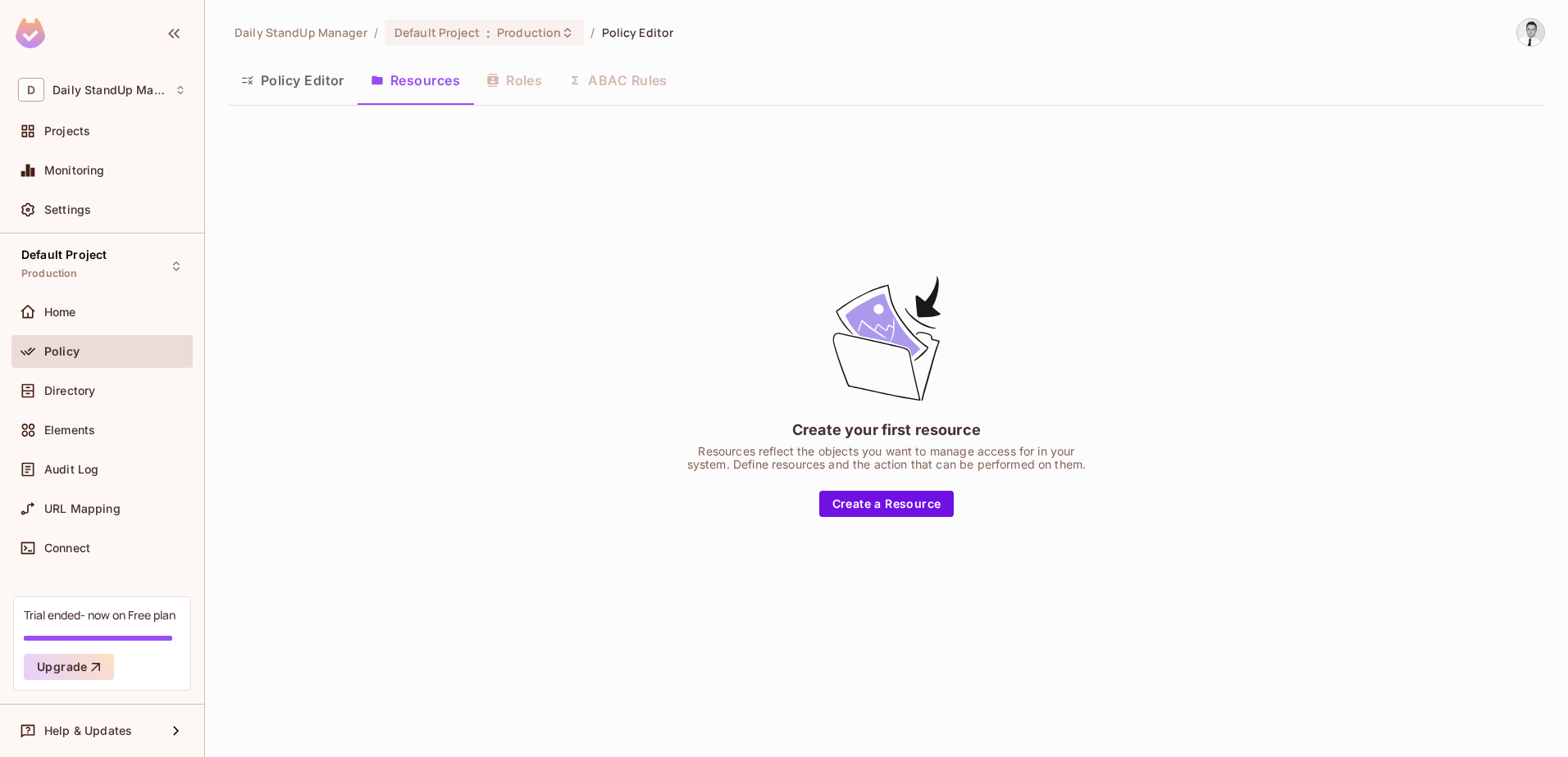
click at [275, 88] on button "Policy Editor" at bounding box center [292, 80] width 130 height 41
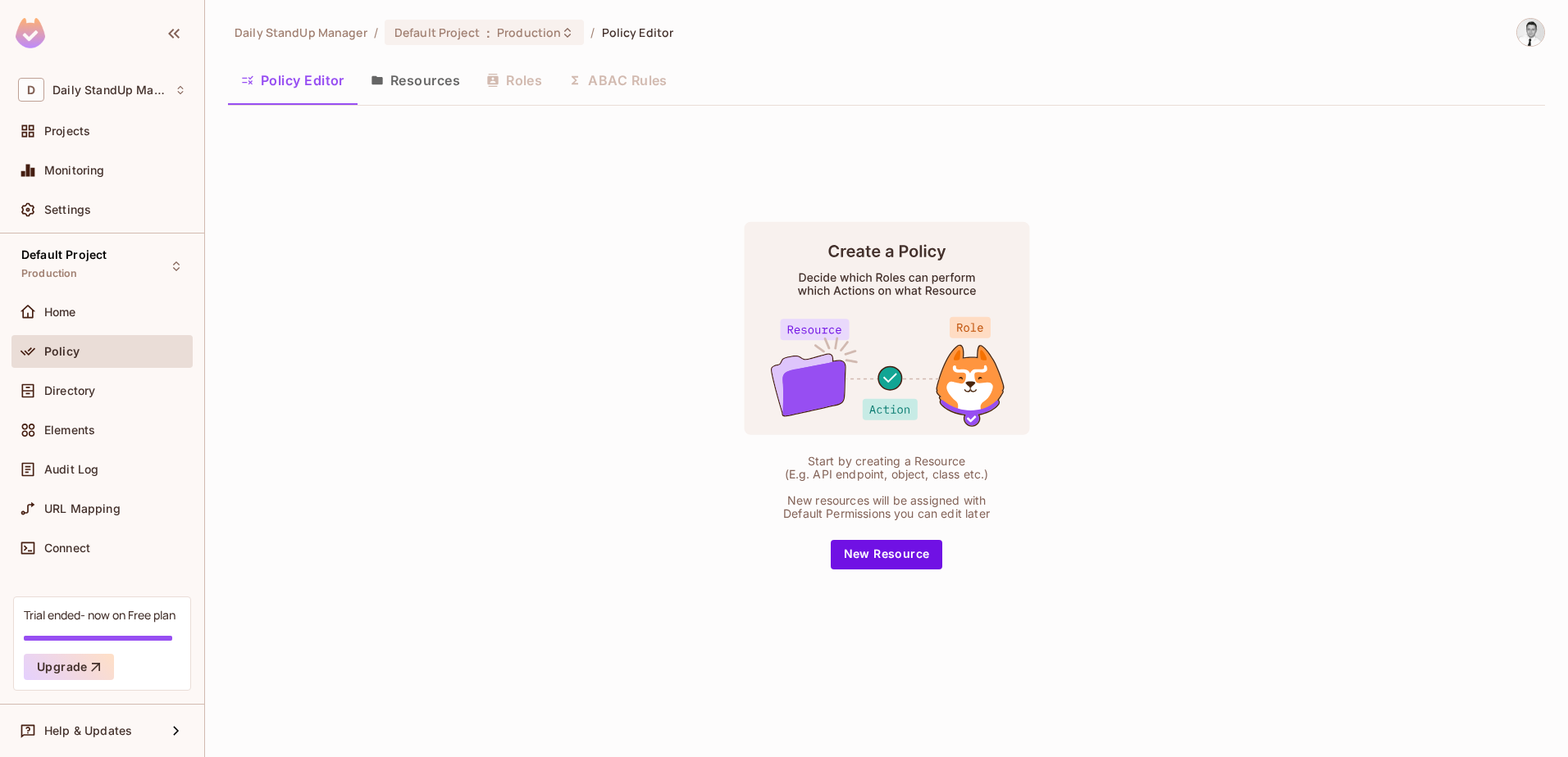
click at [389, 87] on button "Resources" at bounding box center [415, 80] width 115 height 41
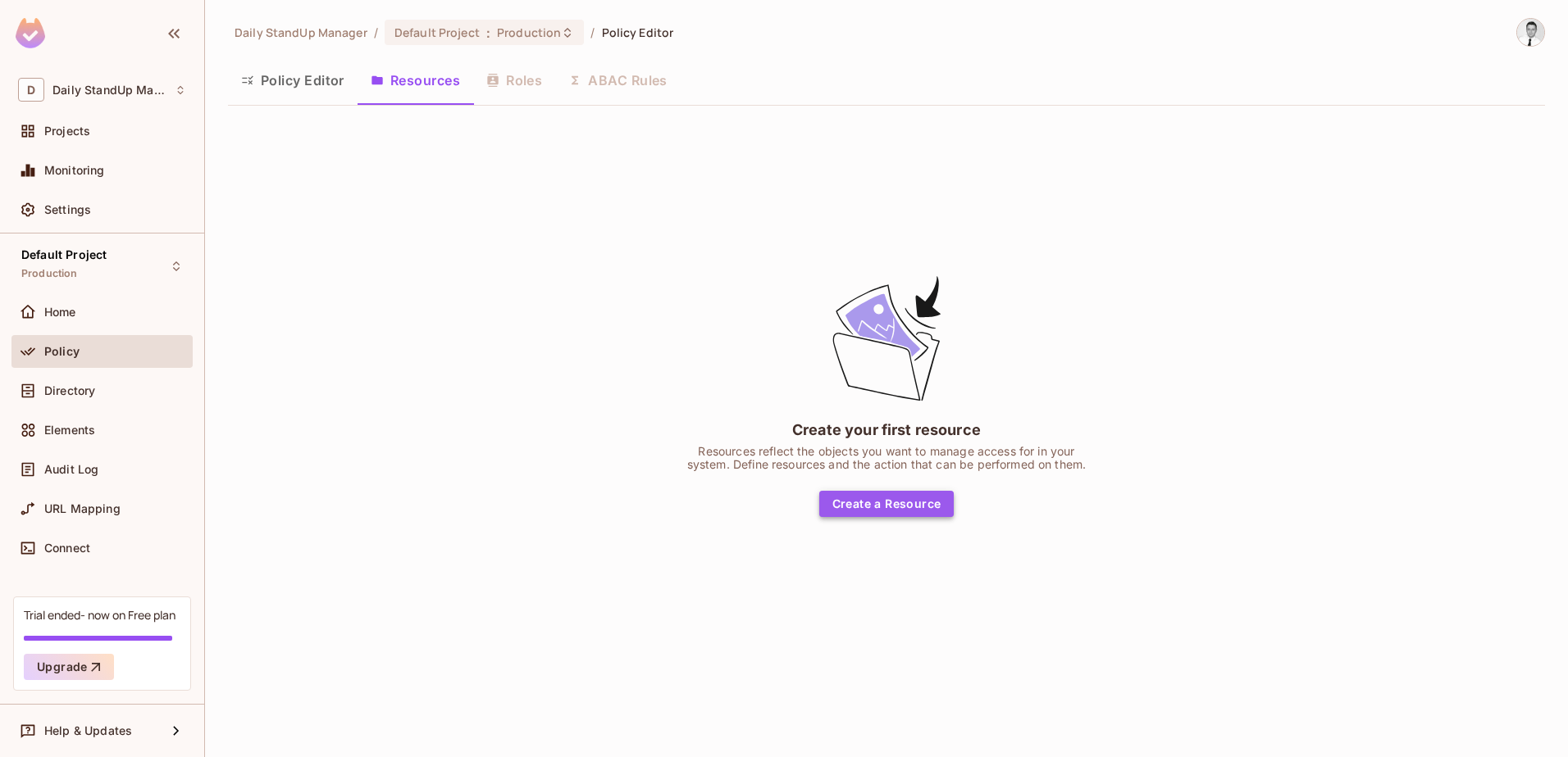
click at [890, 505] on button "Create a Resource" at bounding box center [887, 503] width 136 height 26
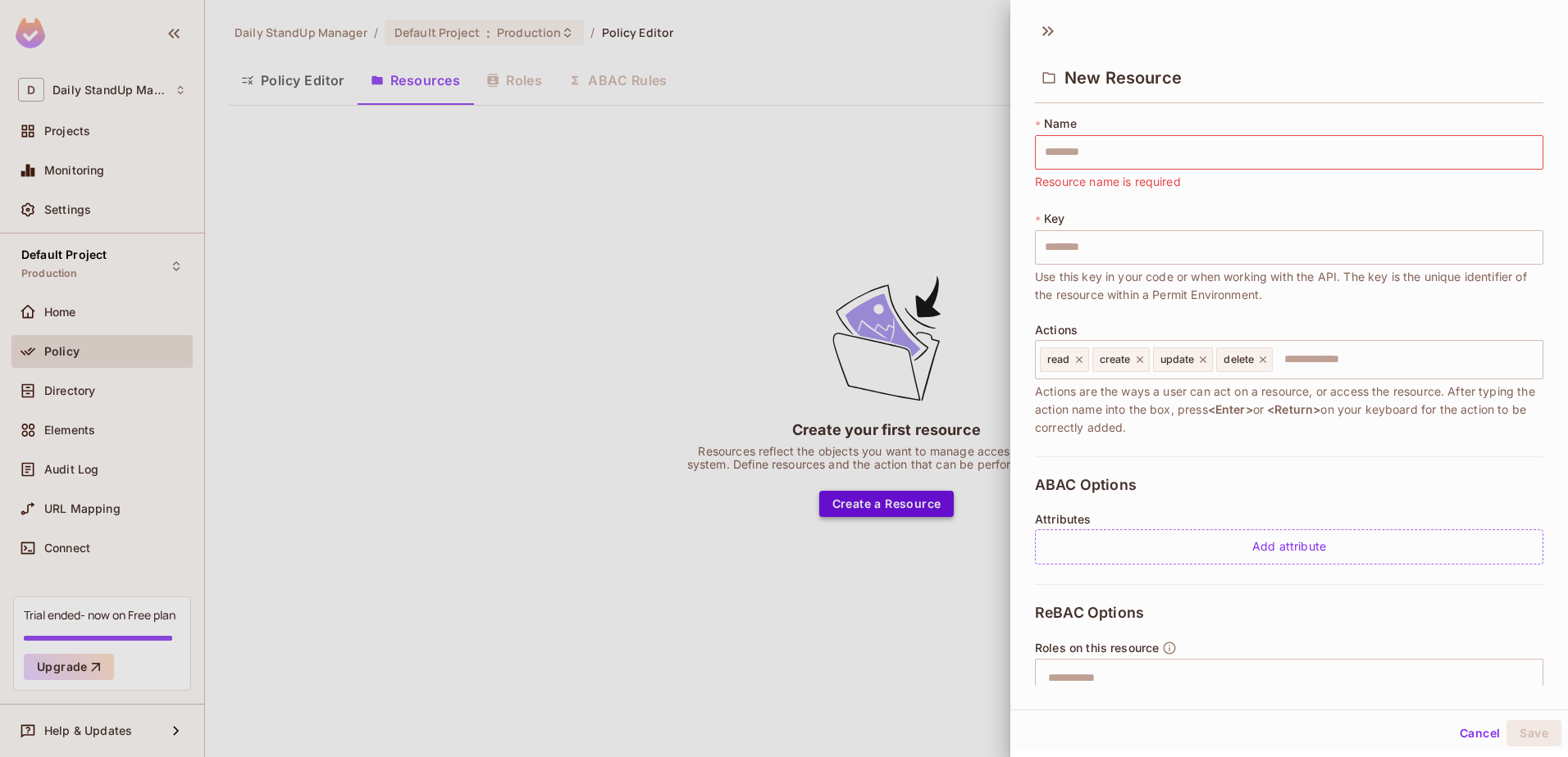
click at [890, 505] on div at bounding box center [784, 378] width 1568 height 757
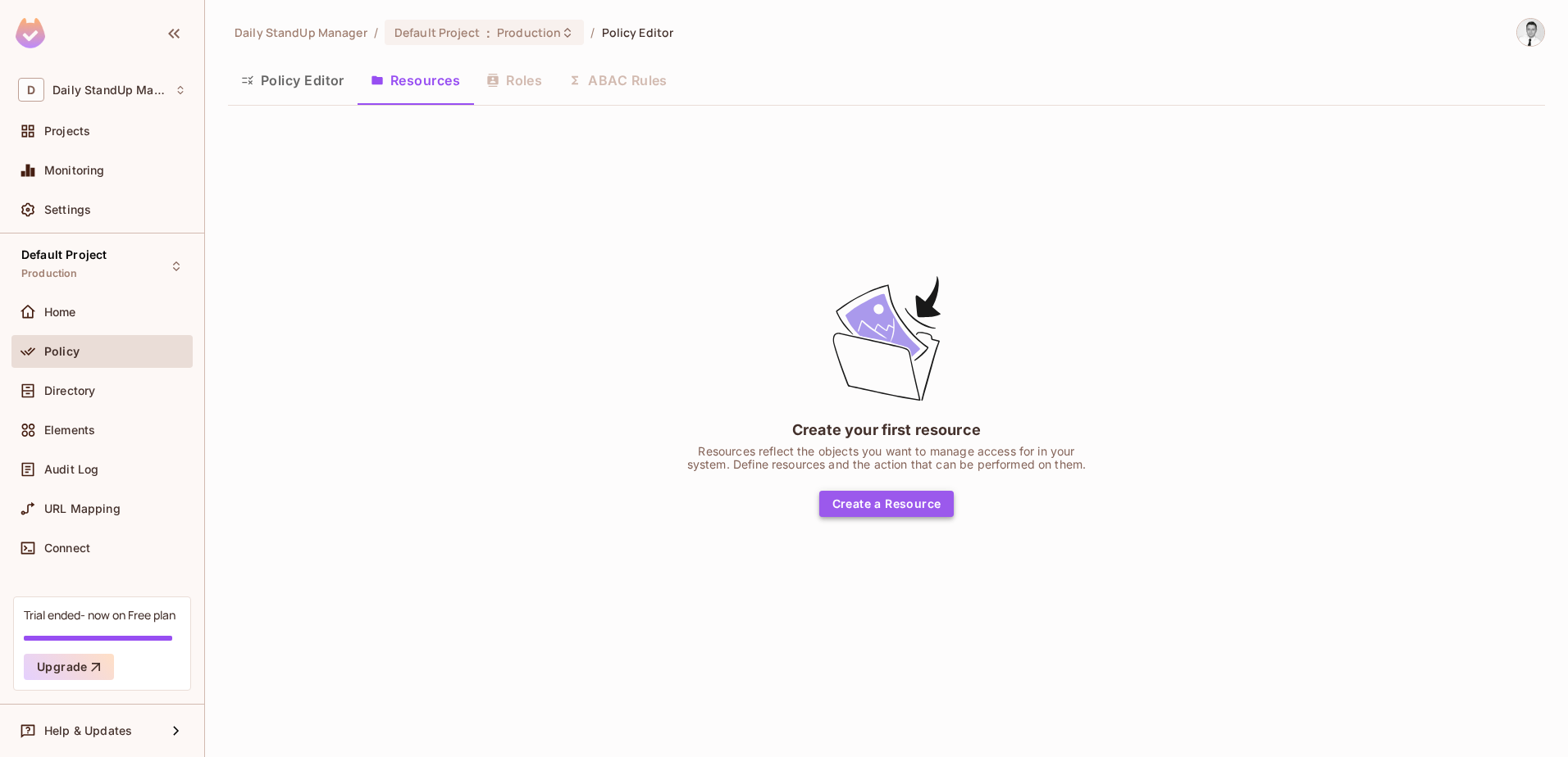
click at [880, 511] on button "Create a Resource" at bounding box center [887, 503] width 136 height 26
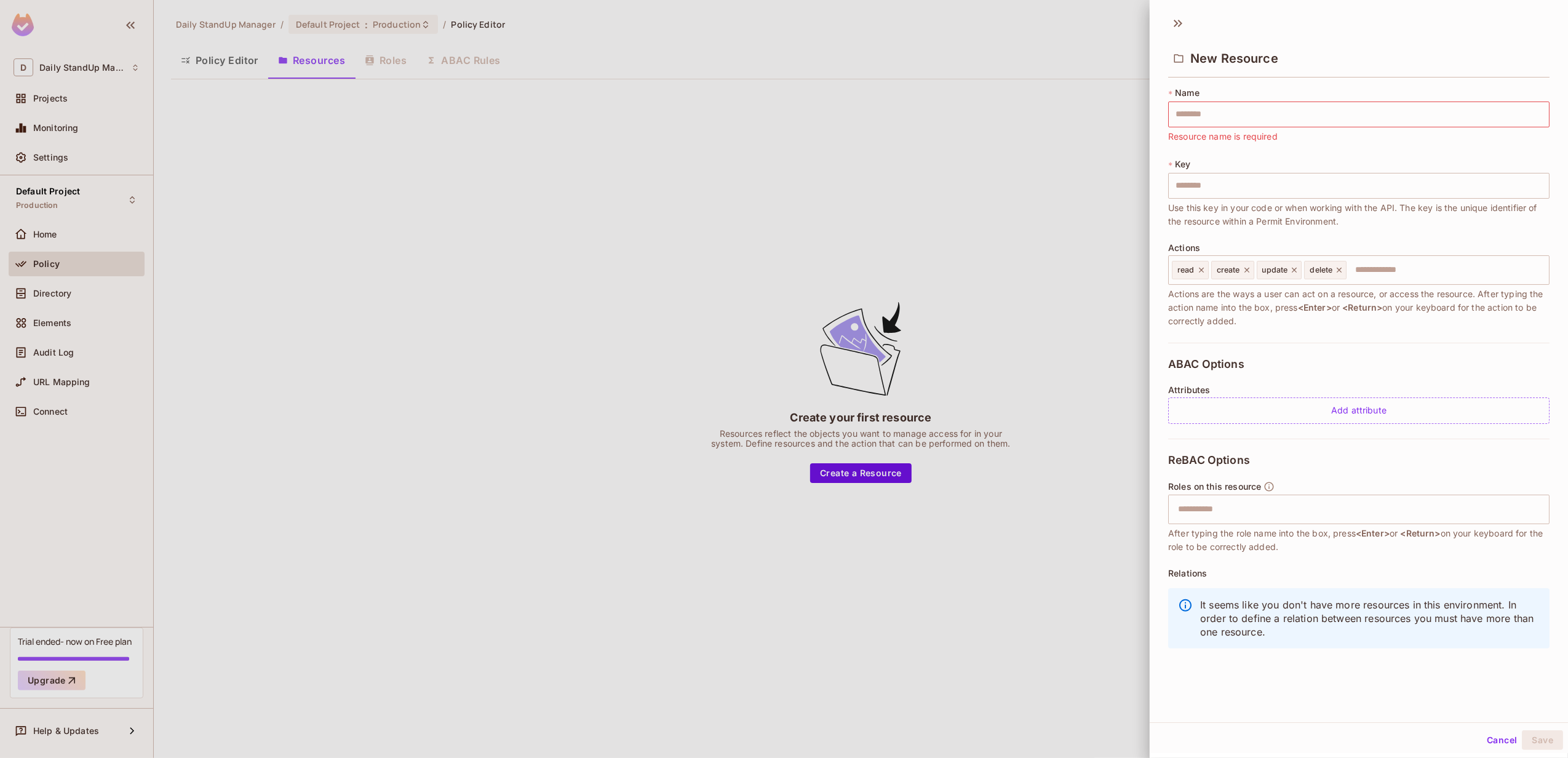
click at [1176, 38] on div "New Resource" at bounding box center [1359, 57] width 381 height 40
click at [1176, 22] on icon at bounding box center [1180, 23] width 4 height 7
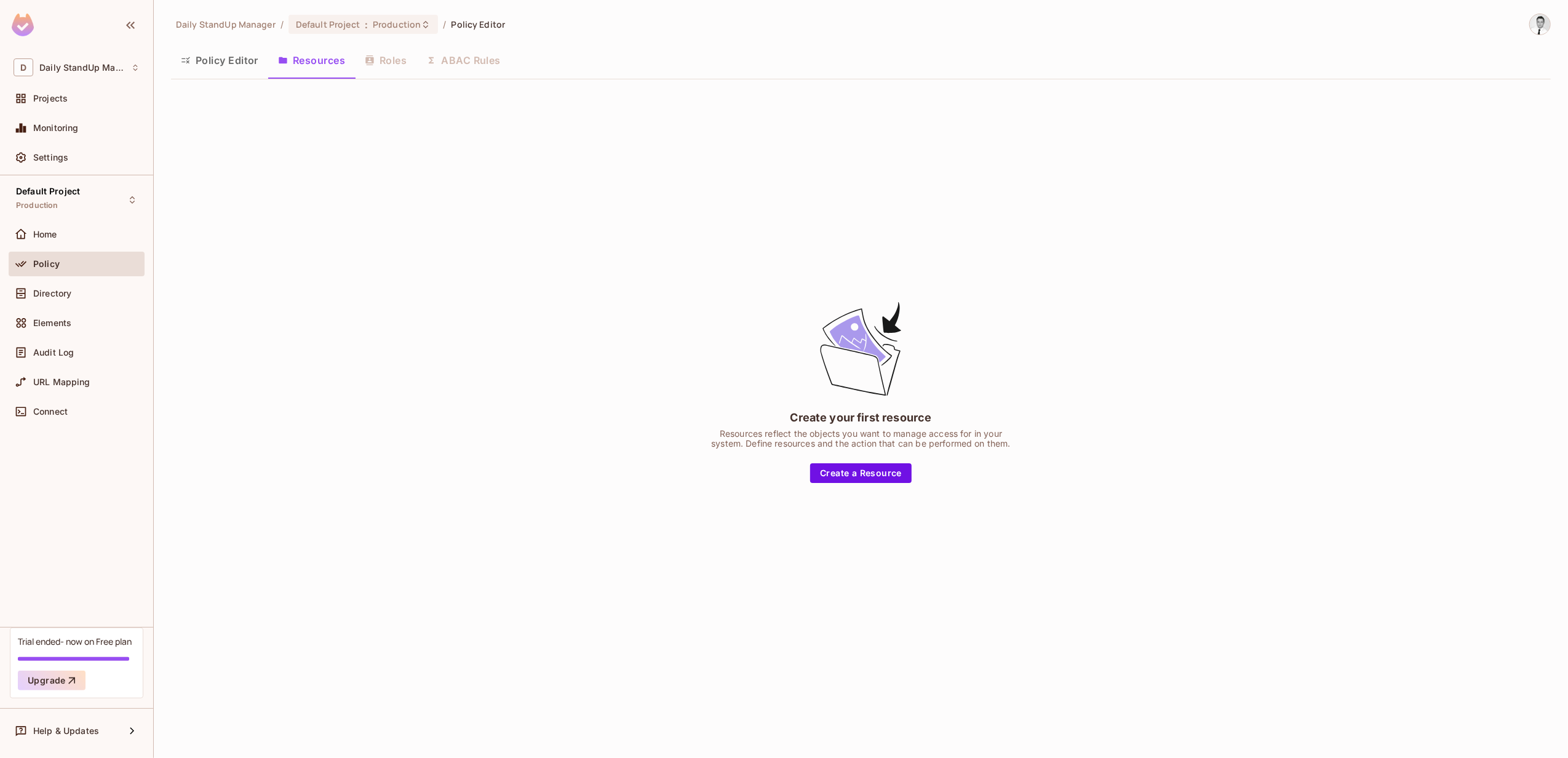
click at [737, 197] on div "Create your first resource Resources reflect the objects you want to manage acc…" at bounding box center [860, 391] width 1380 height 604
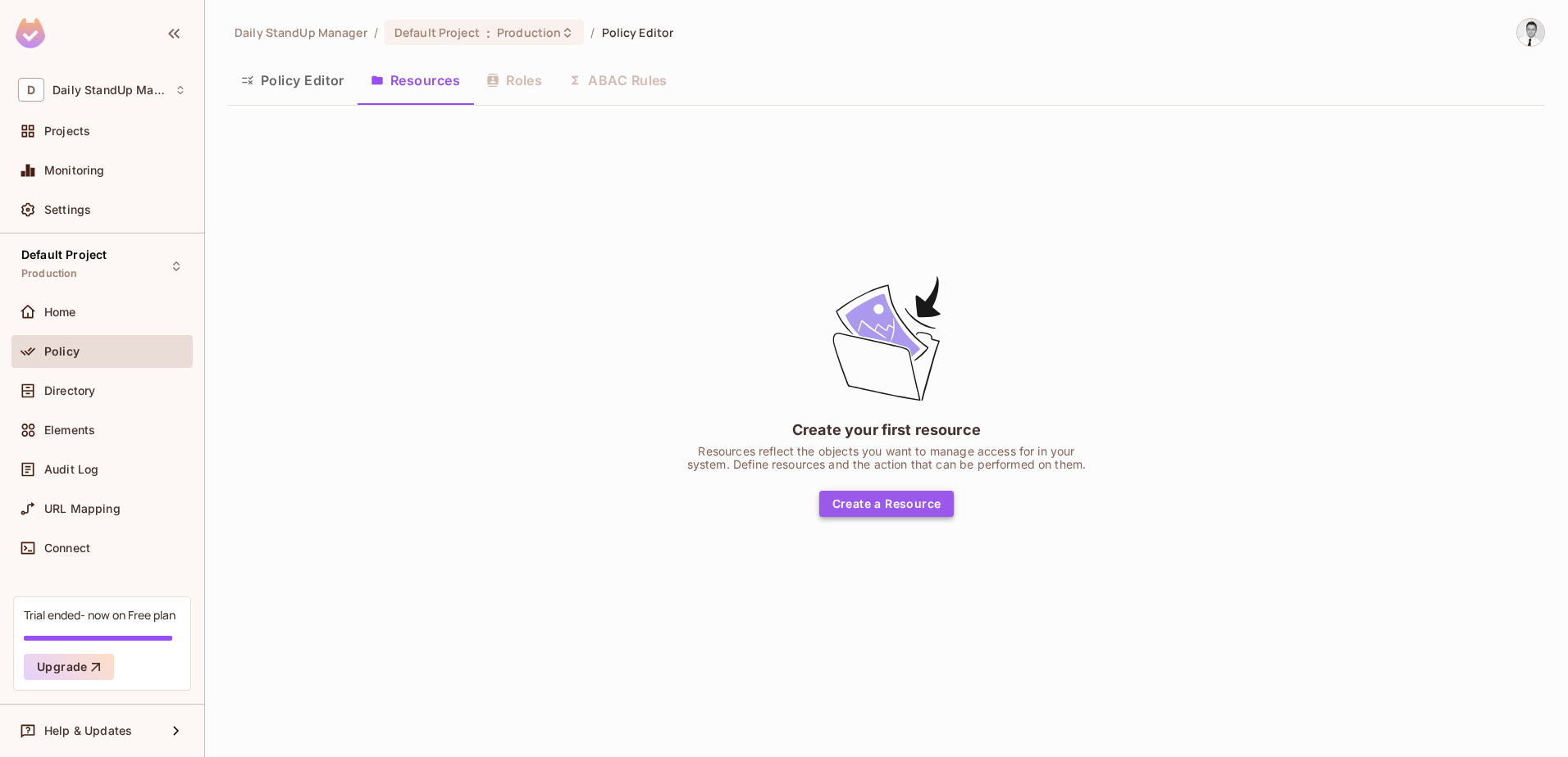
click at [922, 502] on button "Create a Resource" at bounding box center [887, 503] width 136 height 26
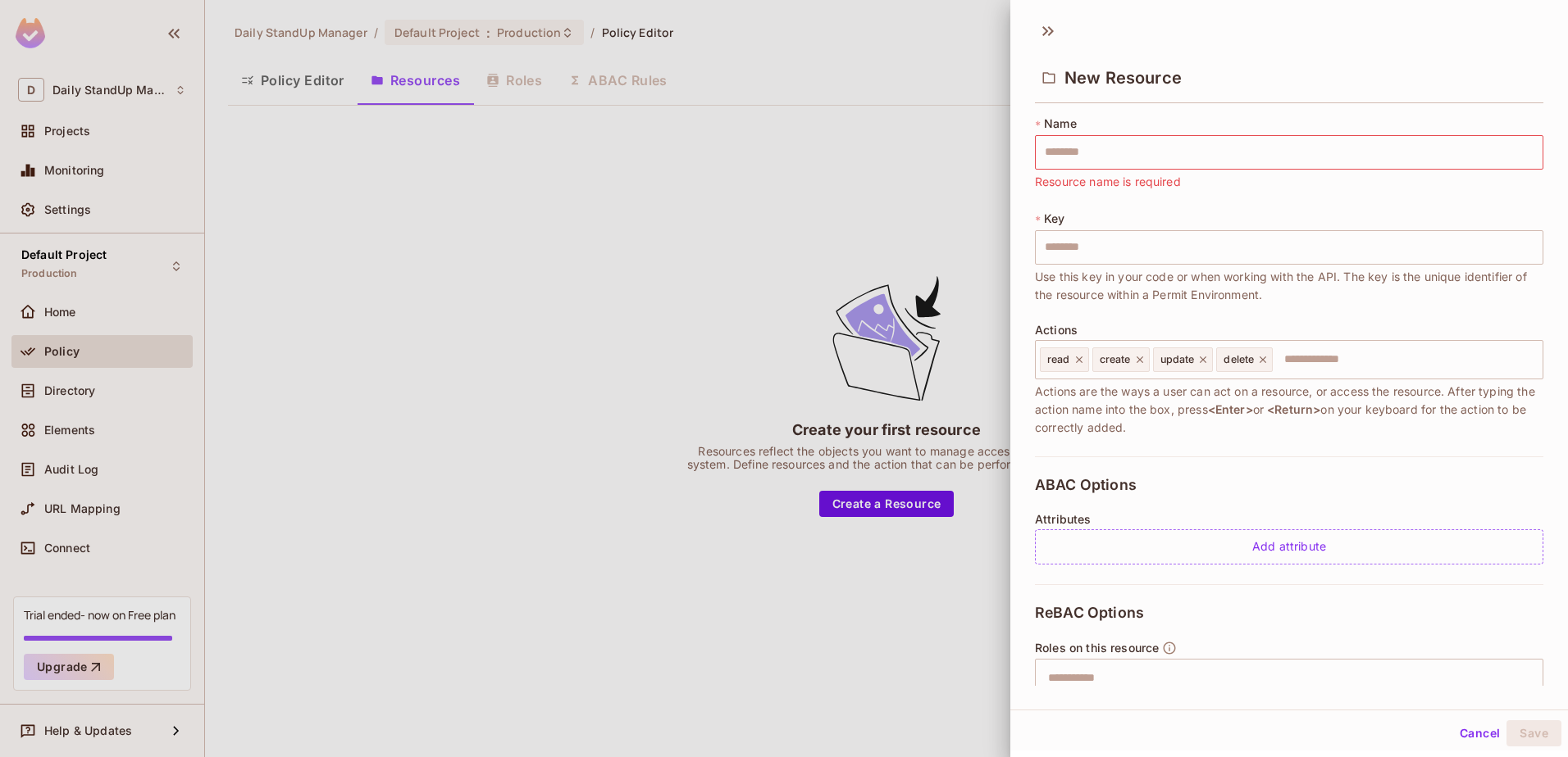
click at [1275, 80] on div "New Resource" at bounding box center [1289, 76] width 508 height 53
click at [1310, 78] on div "New Resource" at bounding box center [1289, 76] width 508 height 53
click at [1049, 26] on icon at bounding box center [1051, 31] width 6 height 10
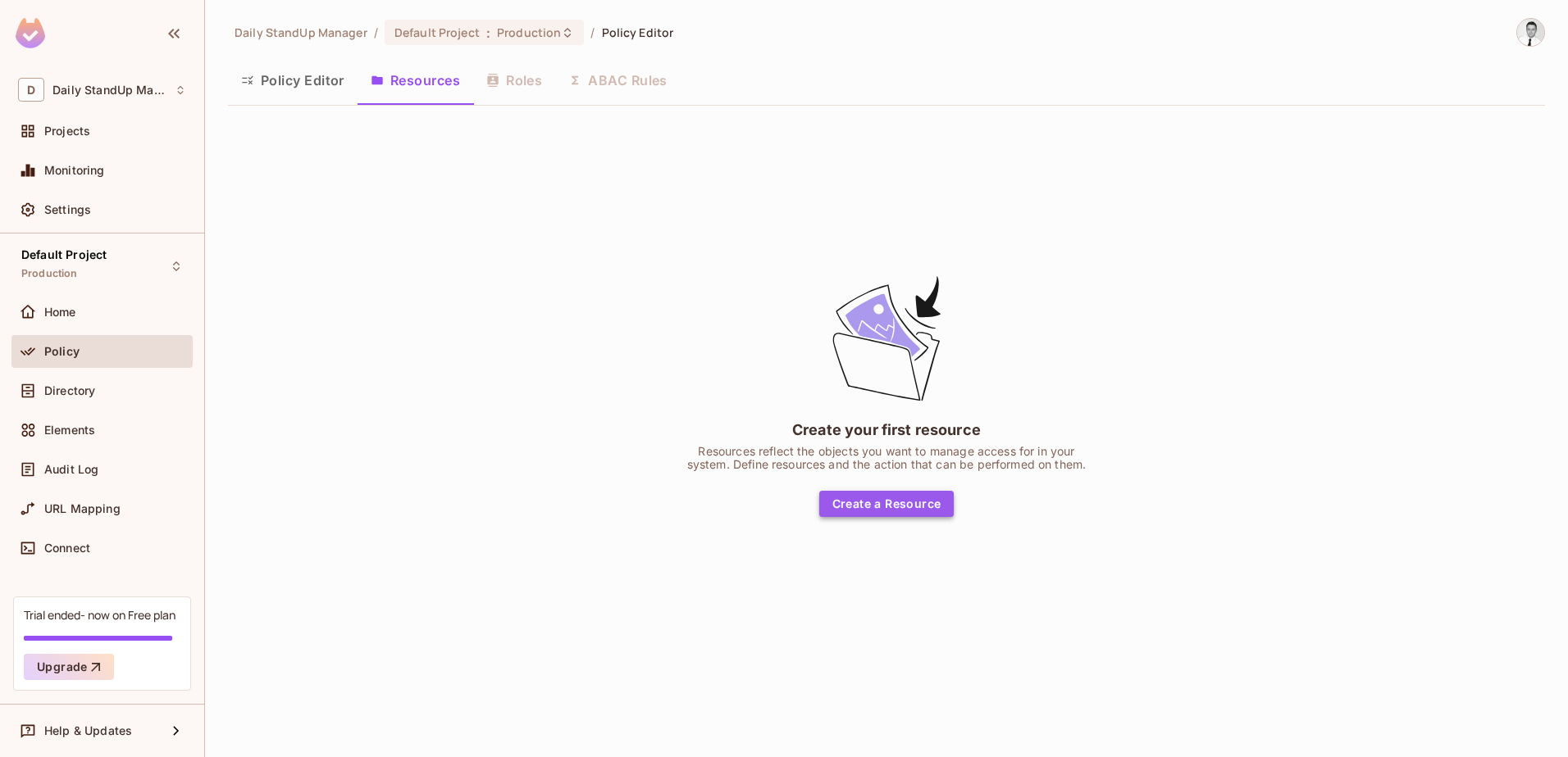
click at [895, 504] on button "Create a Resource" at bounding box center [887, 503] width 136 height 26
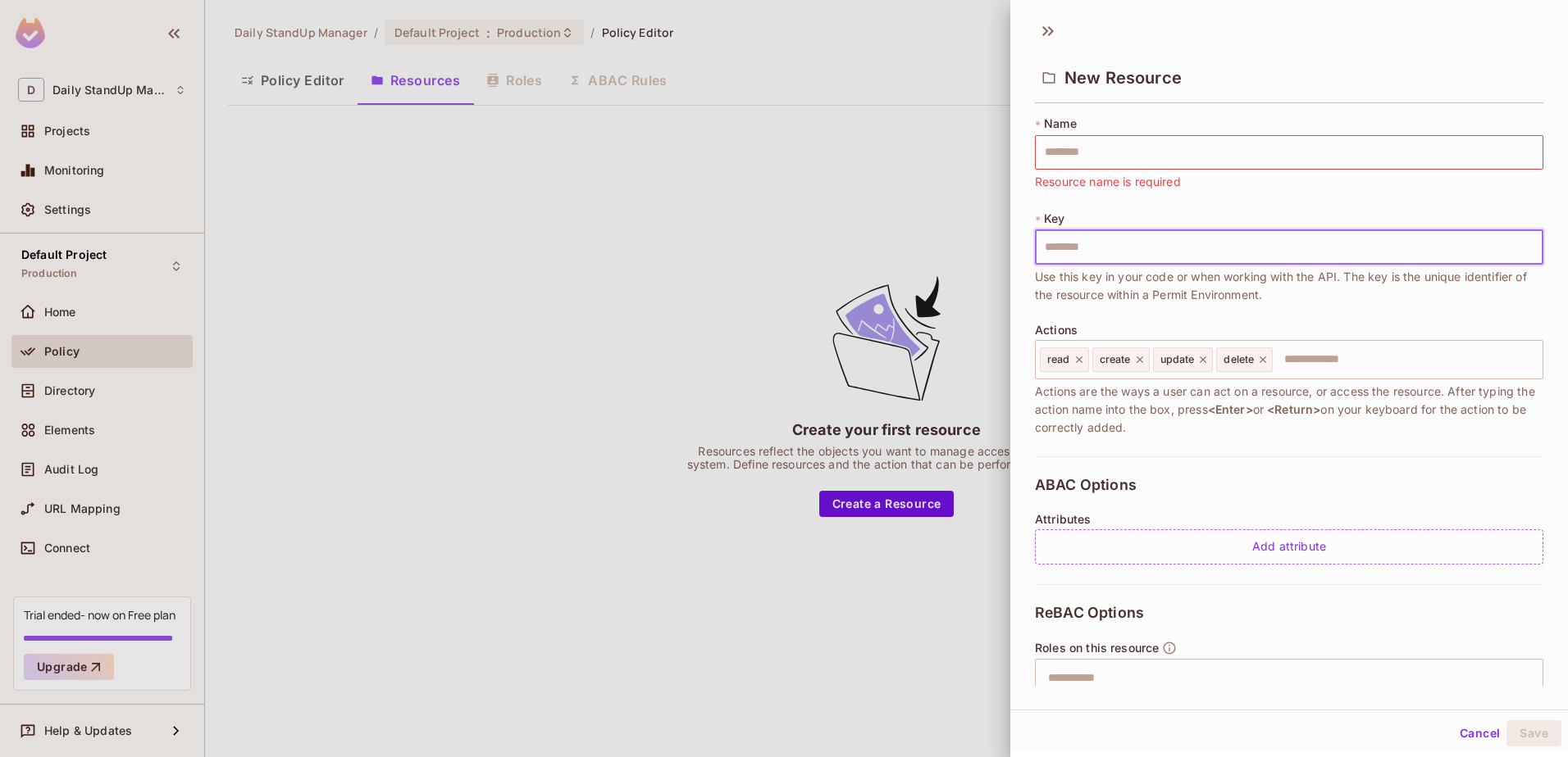
click at [1132, 240] on input "text" at bounding box center [1289, 248] width 508 height 35
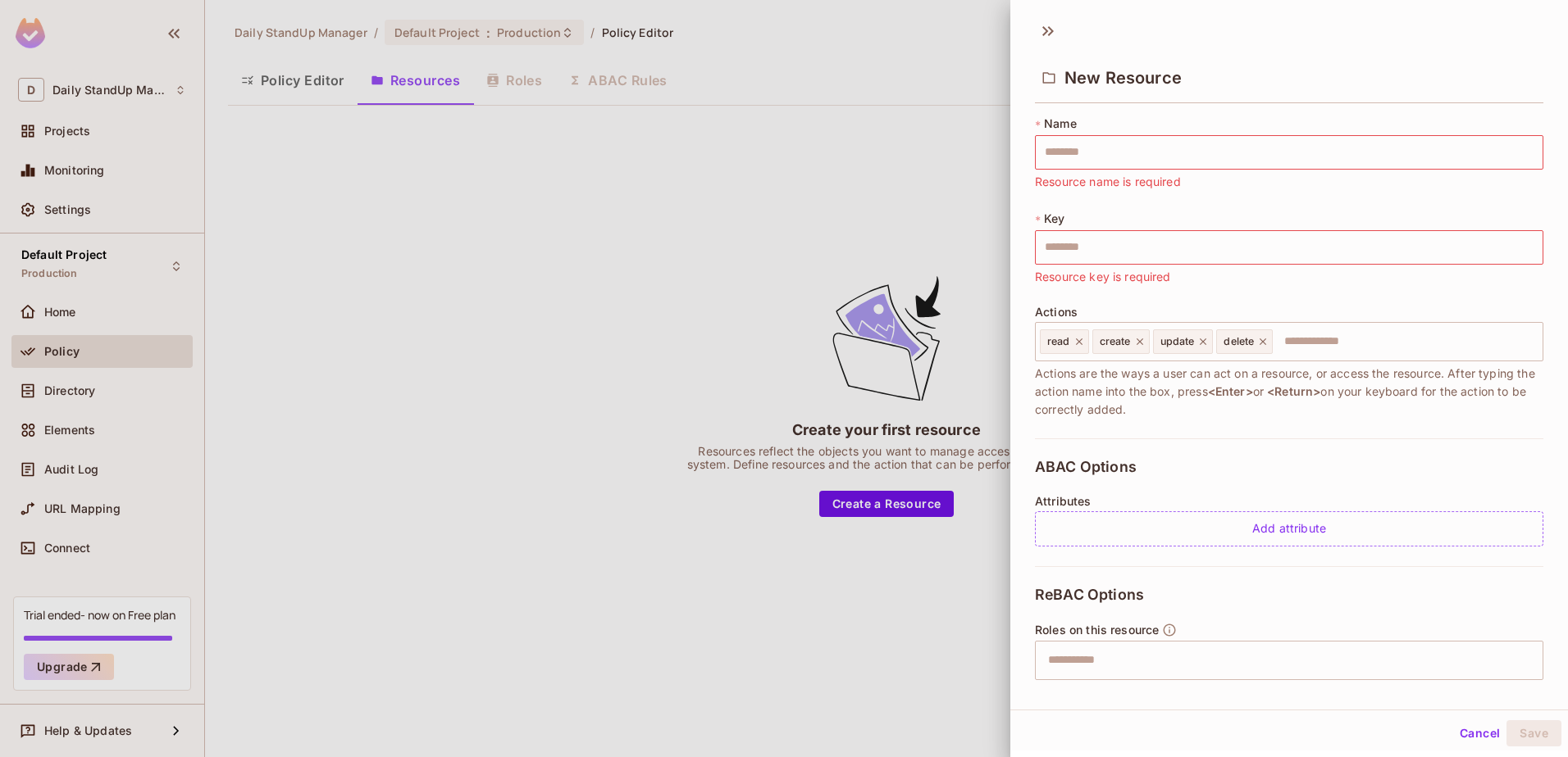
click at [1330, 211] on div "* Key ​ Resource key is required" at bounding box center [1289, 249] width 508 height 76
click at [1465, 736] on button "Cancel" at bounding box center [1479, 733] width 53 height 26
